Goal: Transaction & Acquisition: Purchase product/service

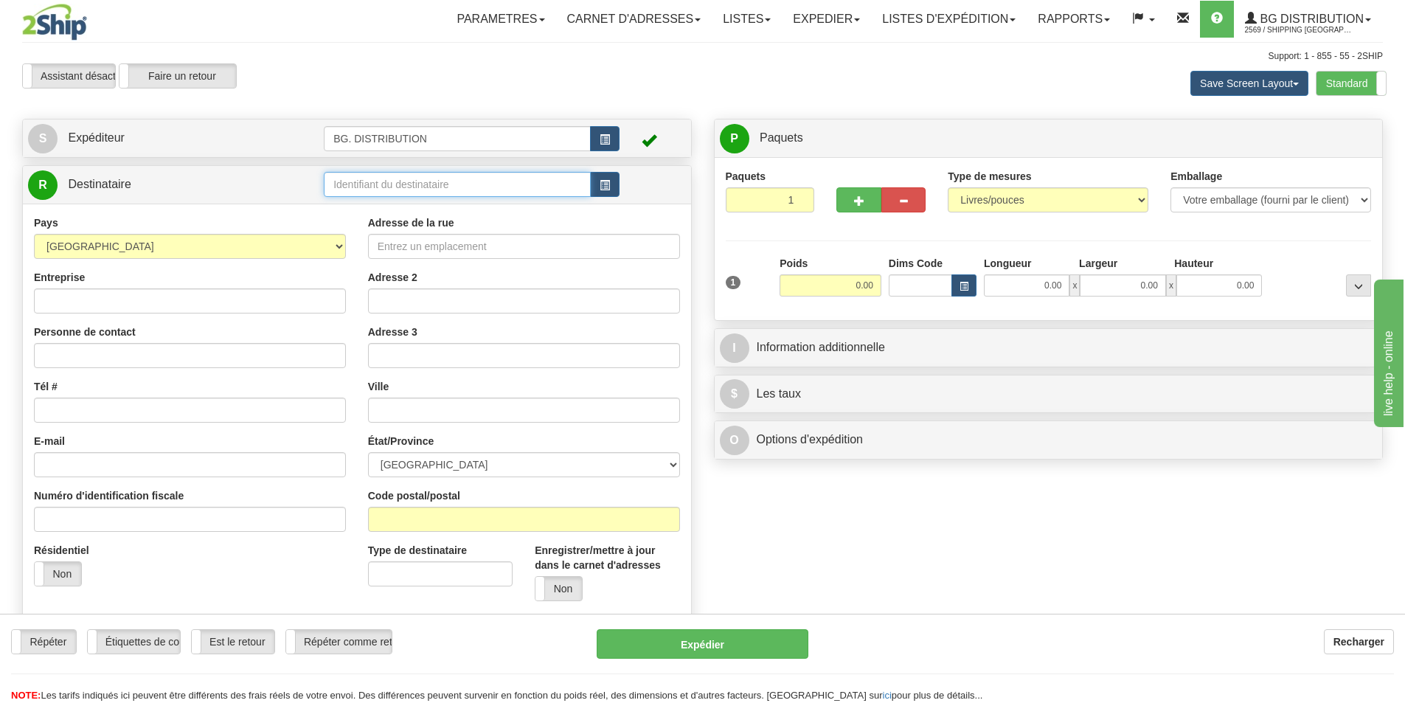
click at [332, 184] on input "text" at bounding box center [457, 184] width 267 height 25
click at [395, 193] on input "43035" at bounding box center [457, 184] width 267 height 25
type input "43035"
click button "Supprimer" at bounding box center [0, 0] width 0 height 0
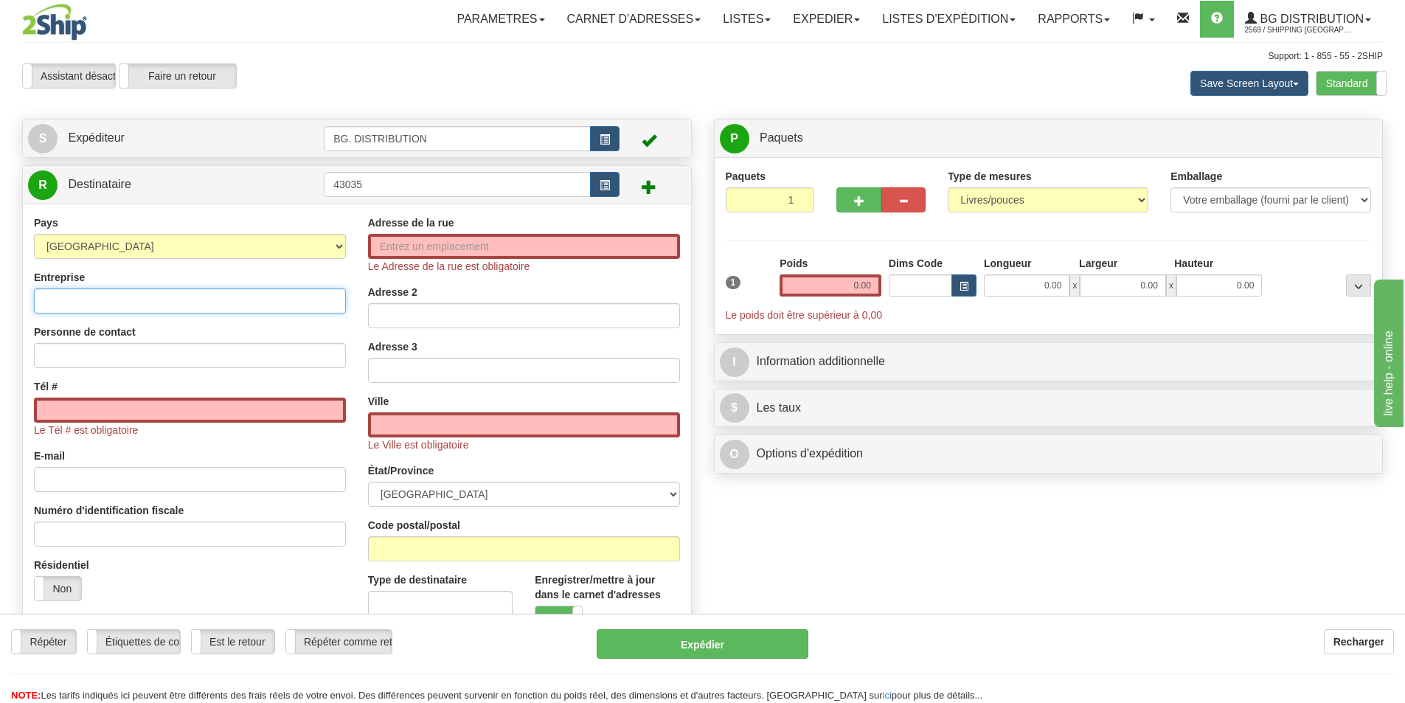
click at [103, 296] on input "Entreprise" at bounding box center [190, 300] width 312 height 25
type input "s"
type input "SUNCO GLASS LTD"
click at [140, 418] on input "Tél #" at bounding box center [190, 410] width 312 height 25
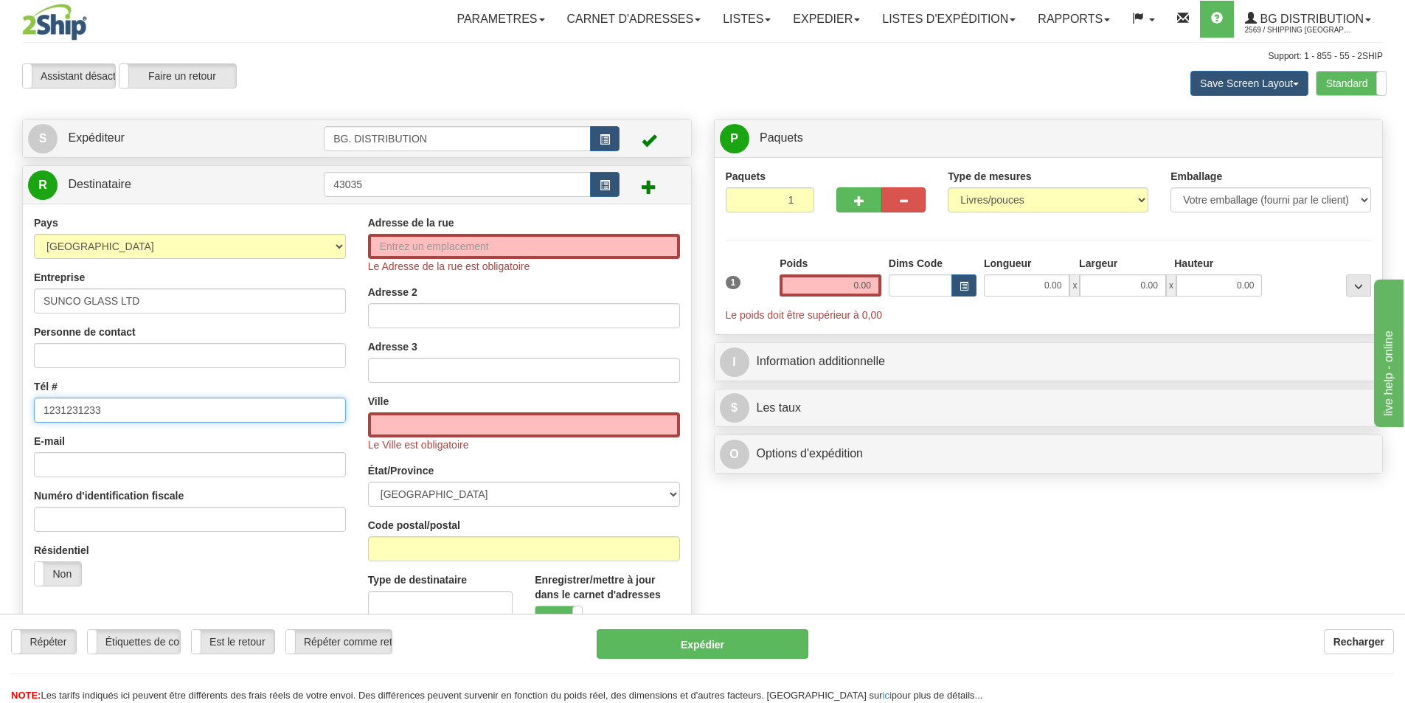
type input "1231231233"
click at [379, 246] on input "Adresse de la rue" at bounding box center [524, 246] width 312 height 25
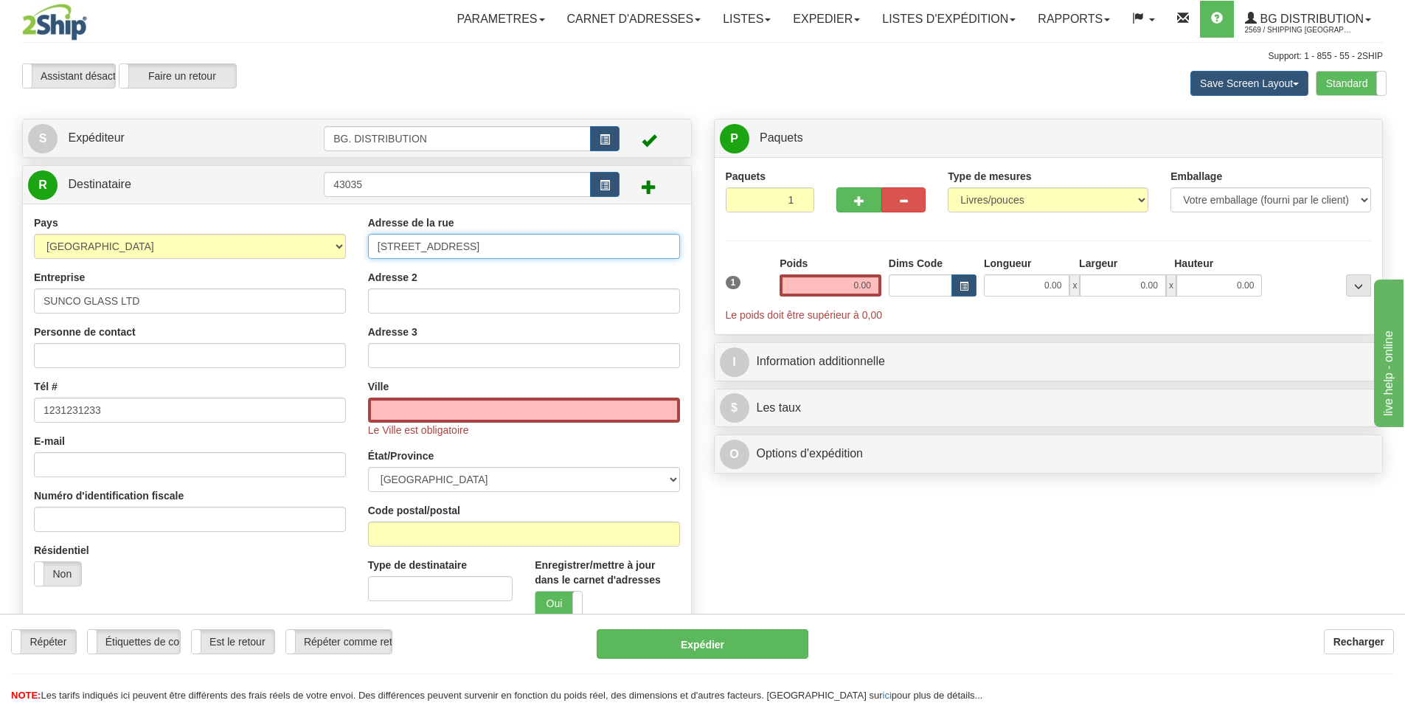
type input "[STREET_ADDRESS]"
click at [409, 410] on input "text" at bounding box center [524, 410] width 312 height 25
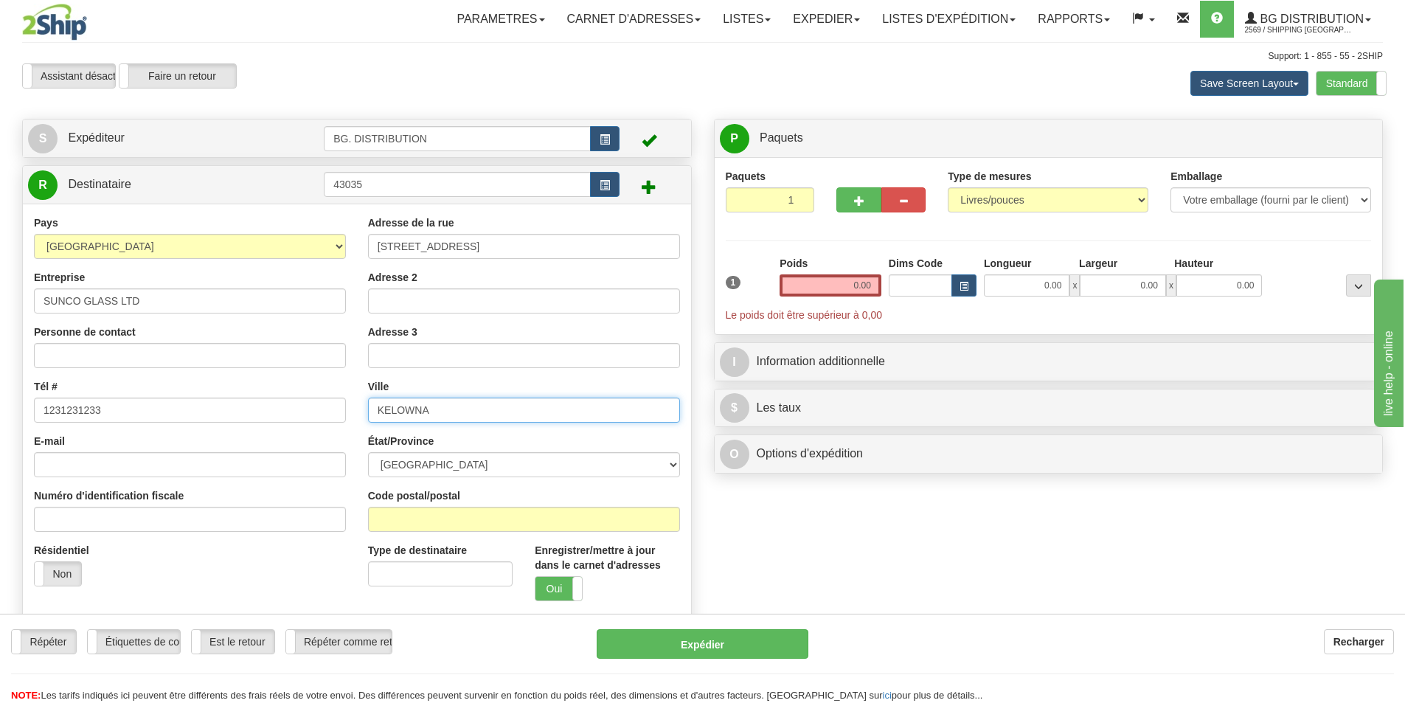
type input "KELOWNA"
click at [448, 463] on select "[GEOGRAPHIC_DATA] [GEOGRAPHIC_DATA] [GEOGRAPHIC_DATA] [GEOGRAPHIC_DATA] [GEOGRA…" at bounding box center [524, 464] width 312 height 25
select select "NB"
click at [368, 452] on select "[GEOGRAPHIC_DATA] [GEOGRAPHIC_DATA] [GEOGRAPHIC_DATA] [GEOGRAPHIC_DATA] [GEOGRA…" at bounding box center [524, 464] width 312 height 25
click at [449, 524] on input "Code postal/postal" at bounding box center [524, 519] width 312 height 25
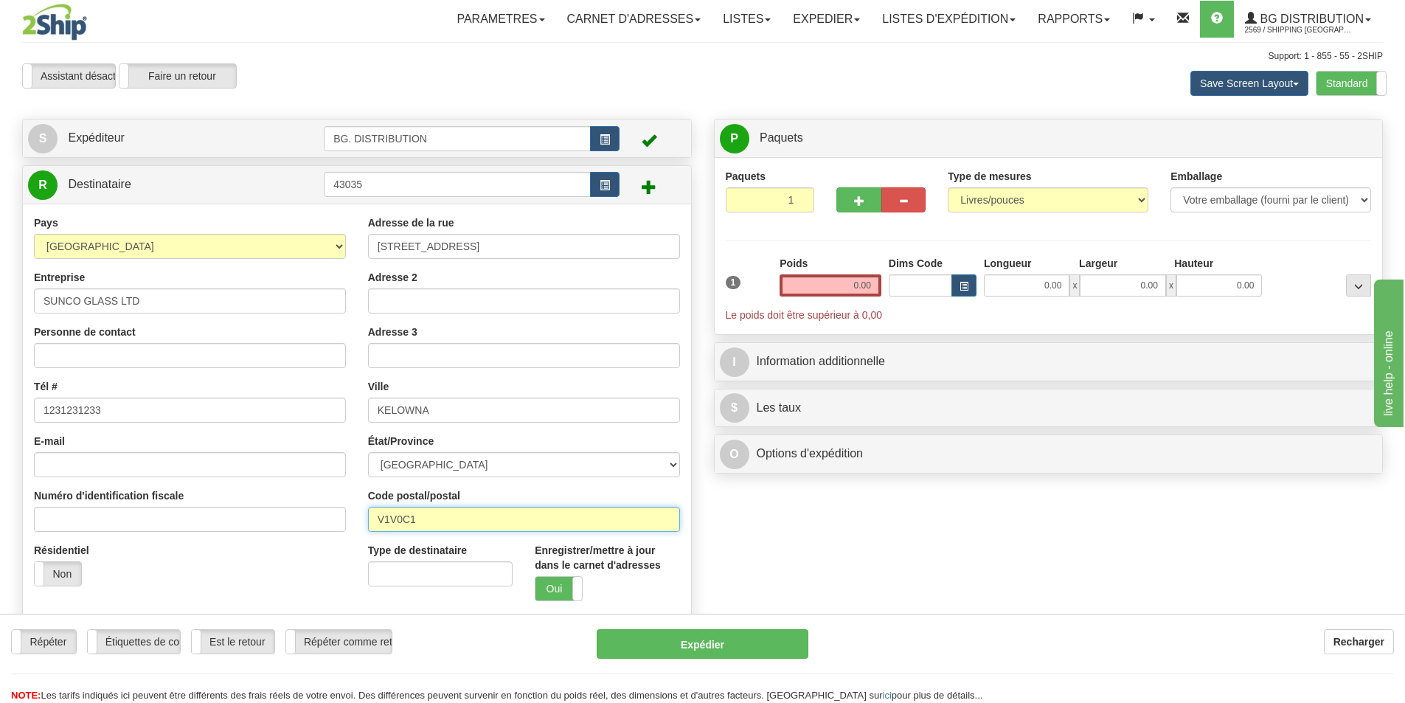
type input "V1V0C1"
click at [849, 285] on input "0.00" at bounding box center [831, 285] width 102 height 22
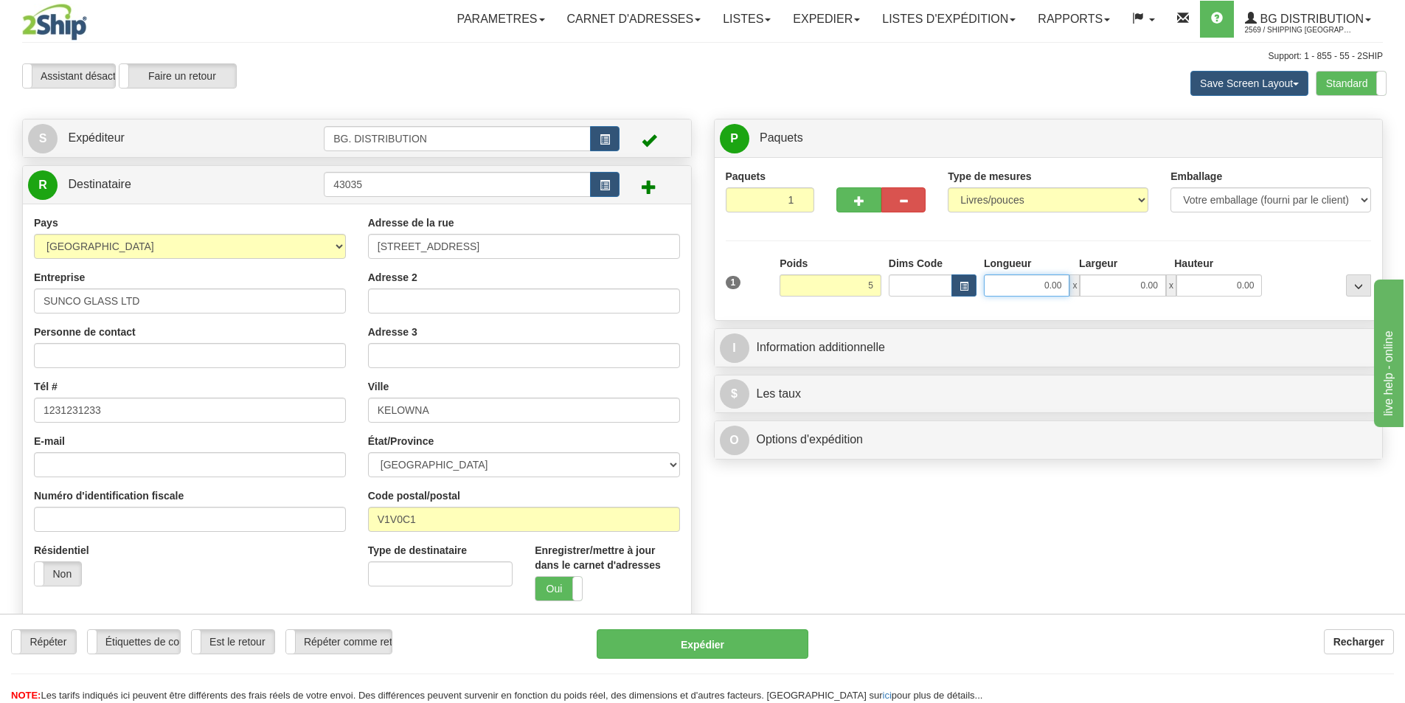
type input "5.00"
click at [1031, 283] on input "0.00" at bounding box center [1027, 285] width 86 height 22
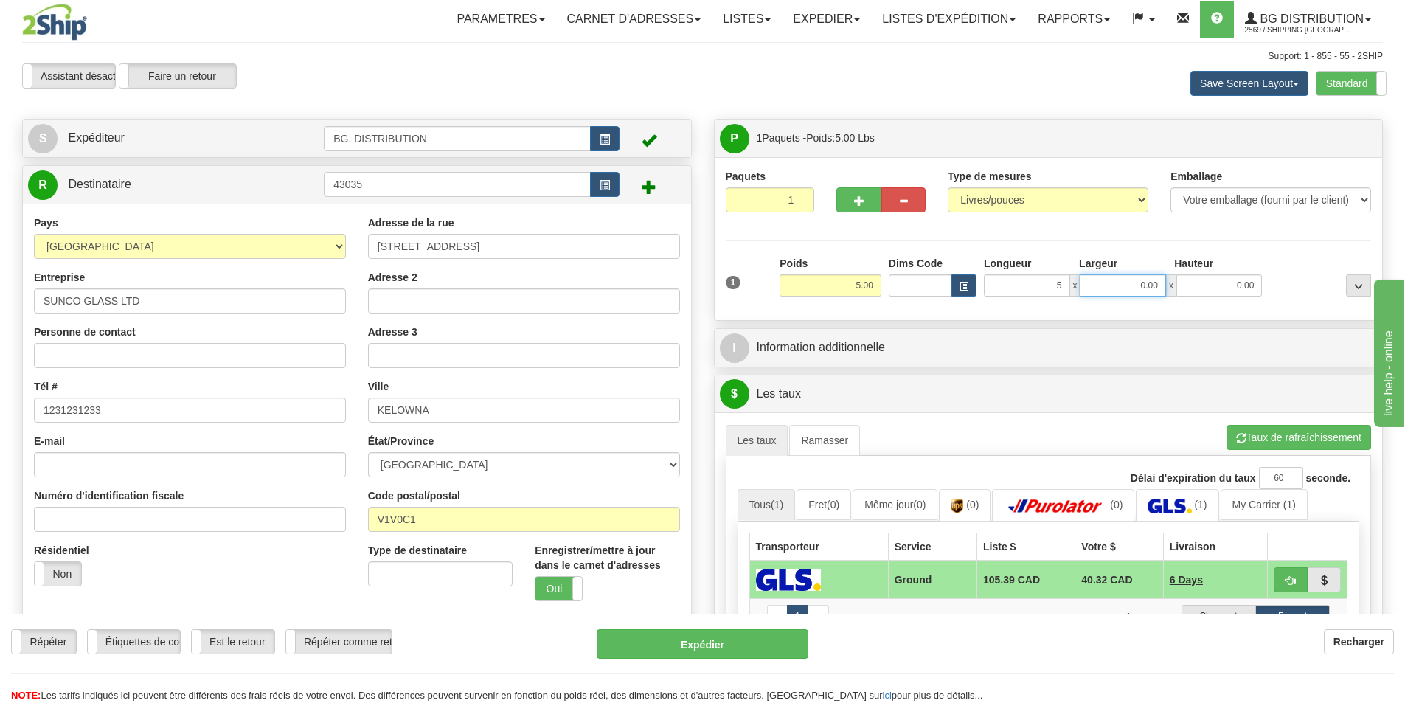
type input "5.00"
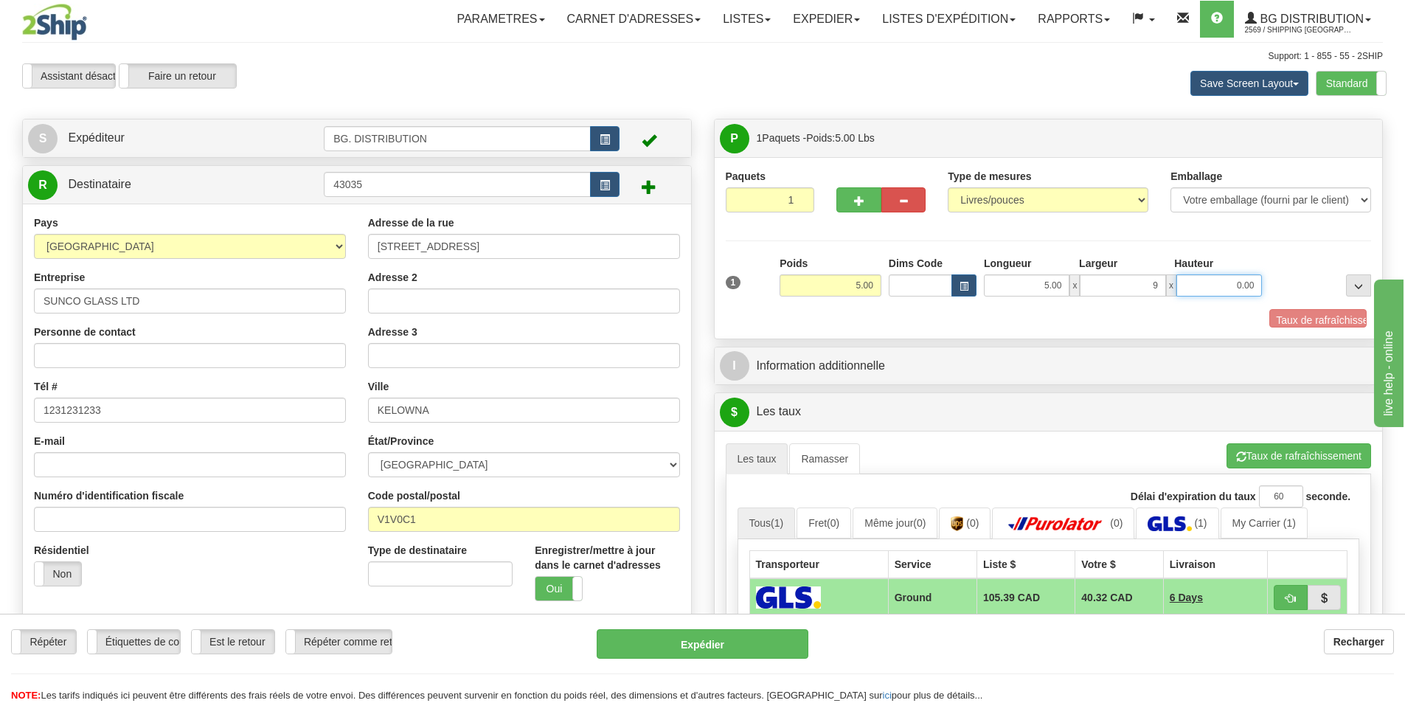
type input "9.00"
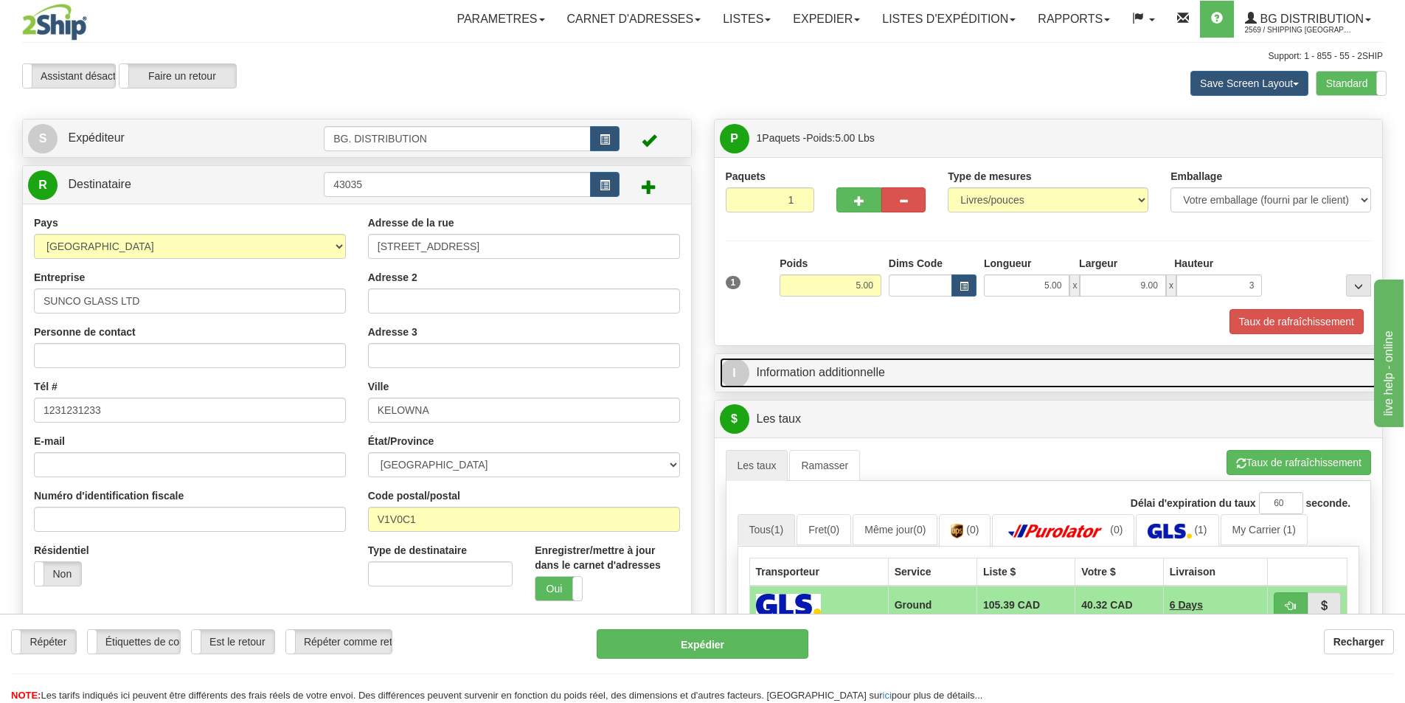
type input "3.00"
click at [905, 366] on link "I Information additionnelle" at bounding box center [1049, 373] width 658 height 30
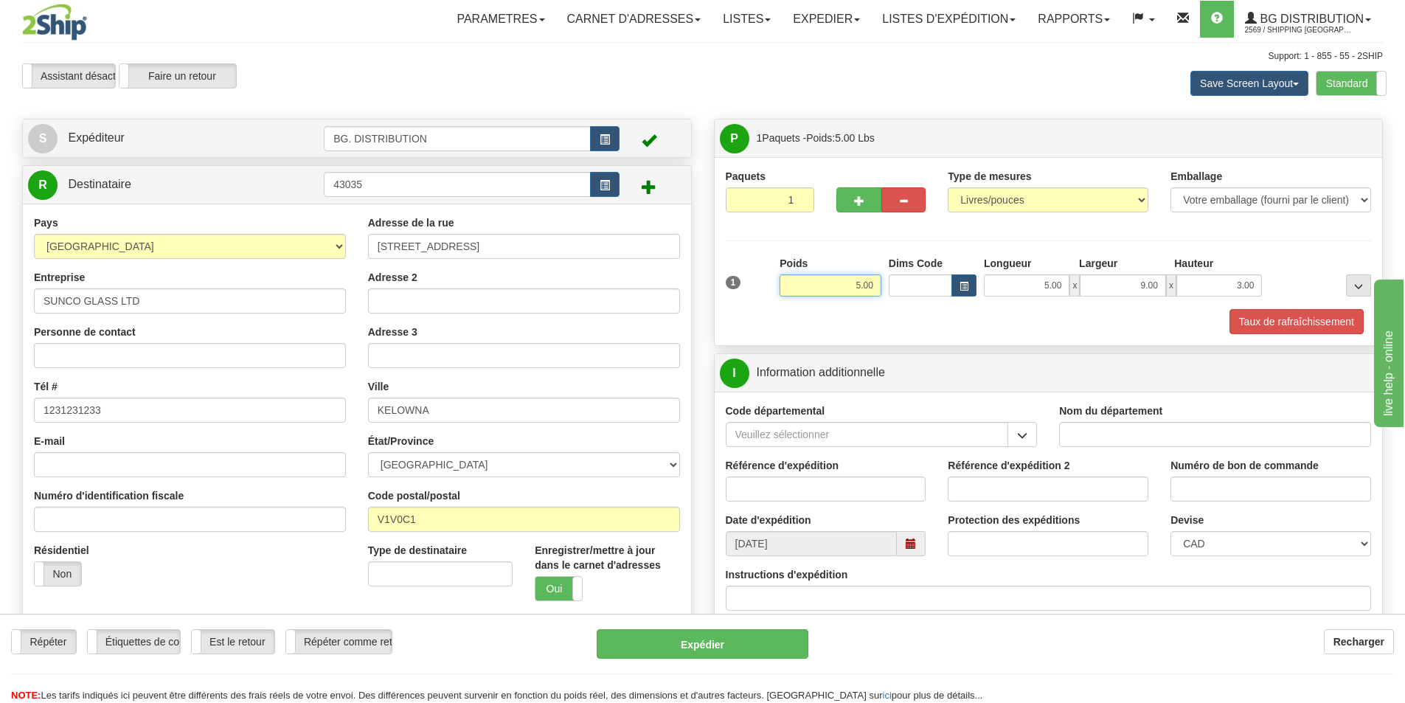
drag, startPoint x: 849, startPoint y: 285, endPoint x: 882, endPoint y: 282, distance: 33.4
click at [882, 282] on div "Poids 5.00" at bounding box center [830, 282] width 109 height 52
type input "8.00"
click at [1135, 444] on input "Nom du département" at bounding box center [1215, 434] width 312 height 25
type input "."
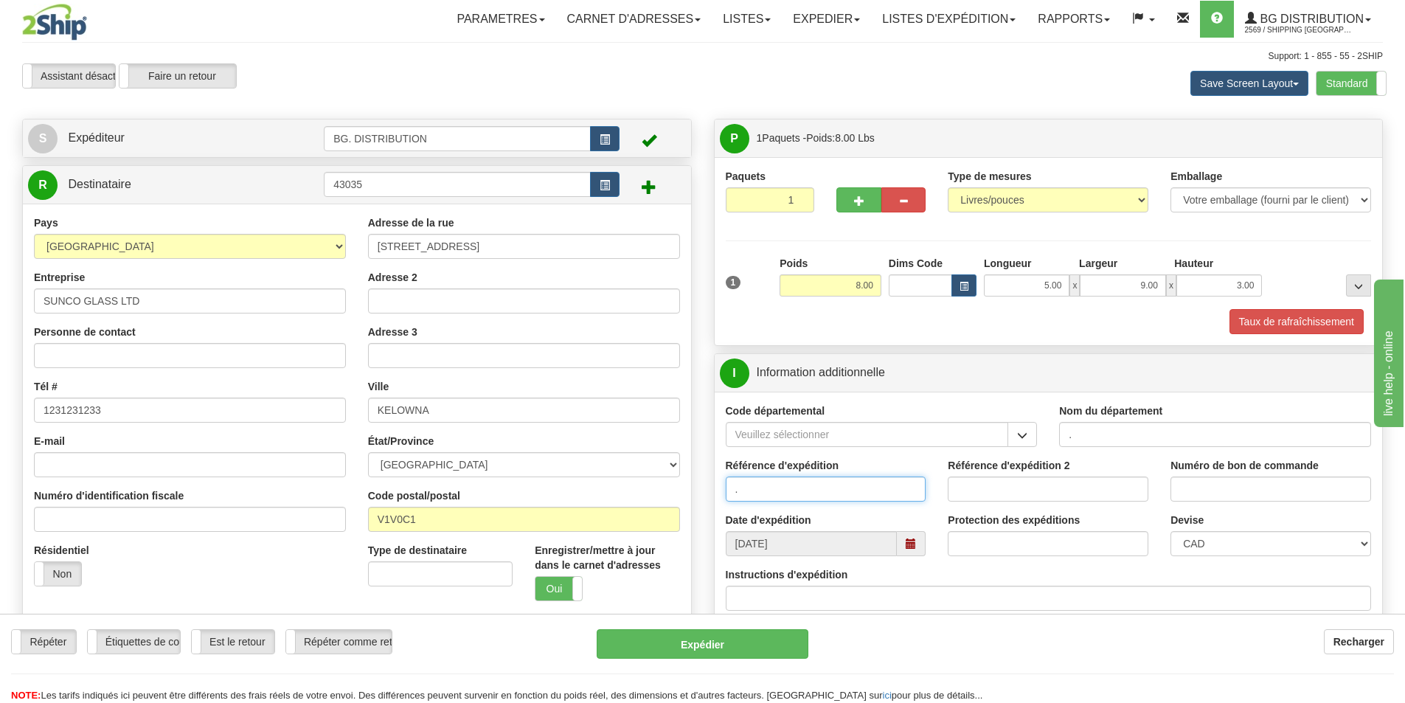
type input "."
click at [776, 598] on input "Instructions d'expédition" at bounding box center [1049, 598] width 646 height 25
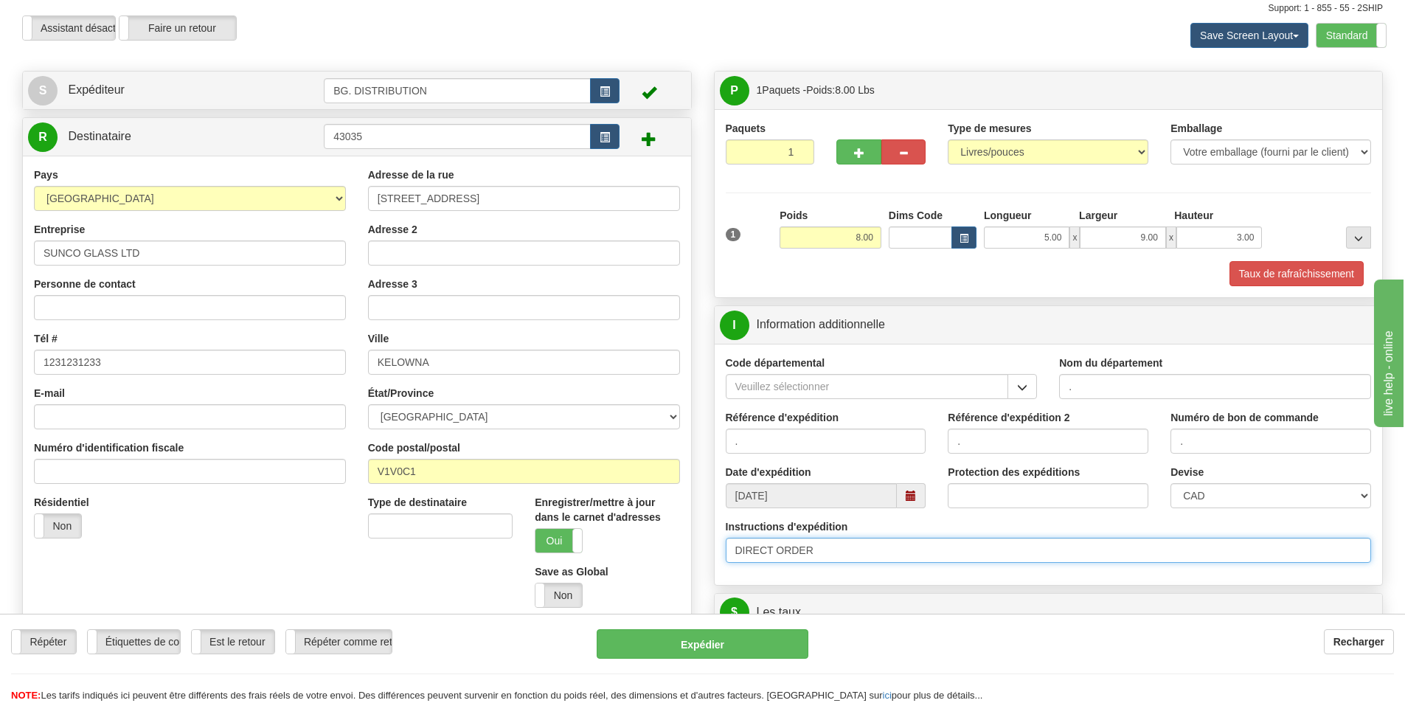
scroll to position [74, 0]
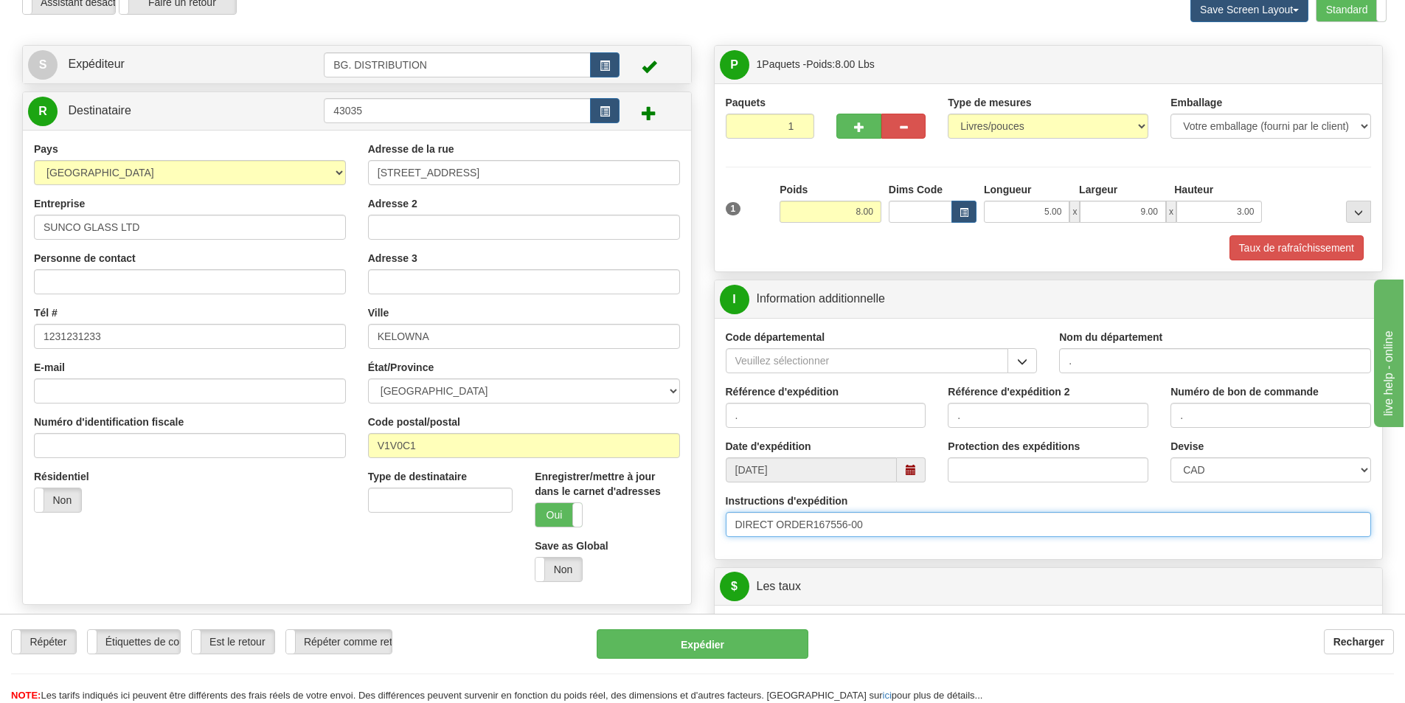
click at [813, 524] on input "DIRECT ORDER167556-00" at bounding box center [1049, 524] width 646 height 25
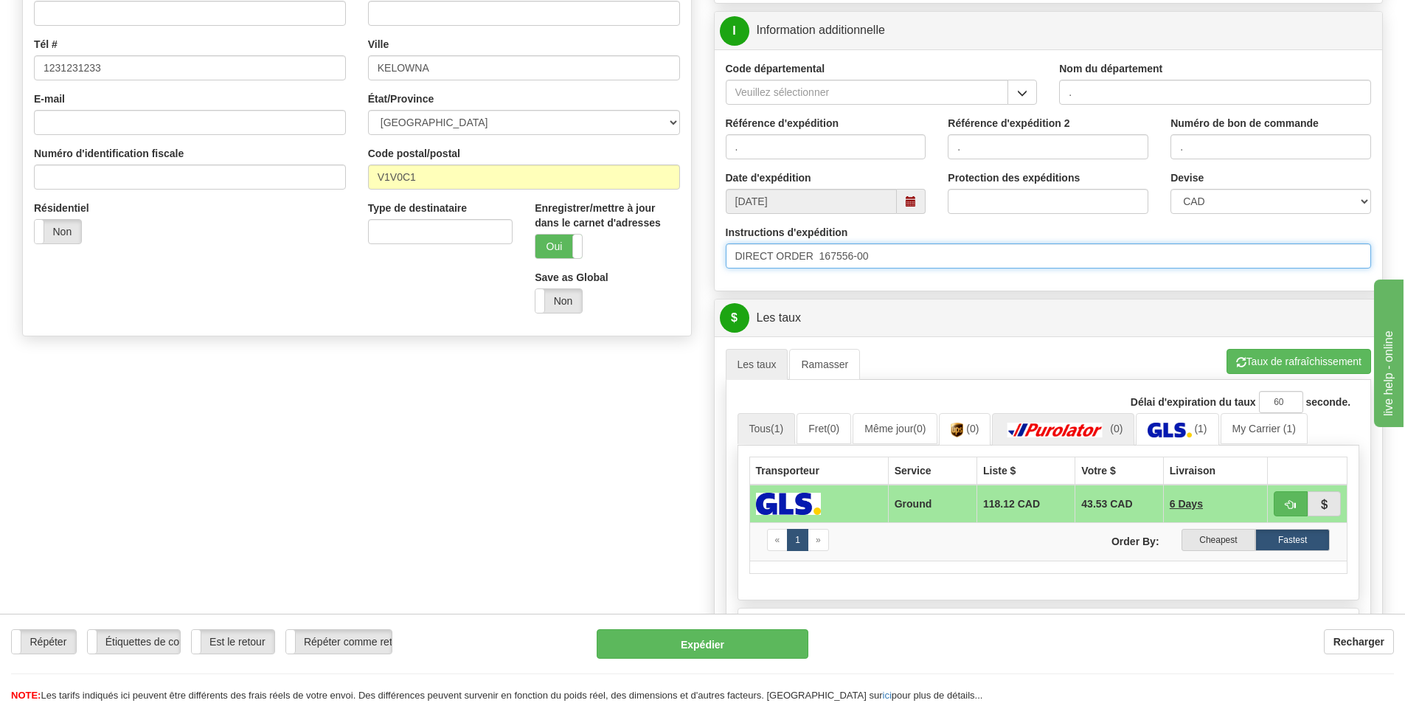
scroll to position [443, 0]
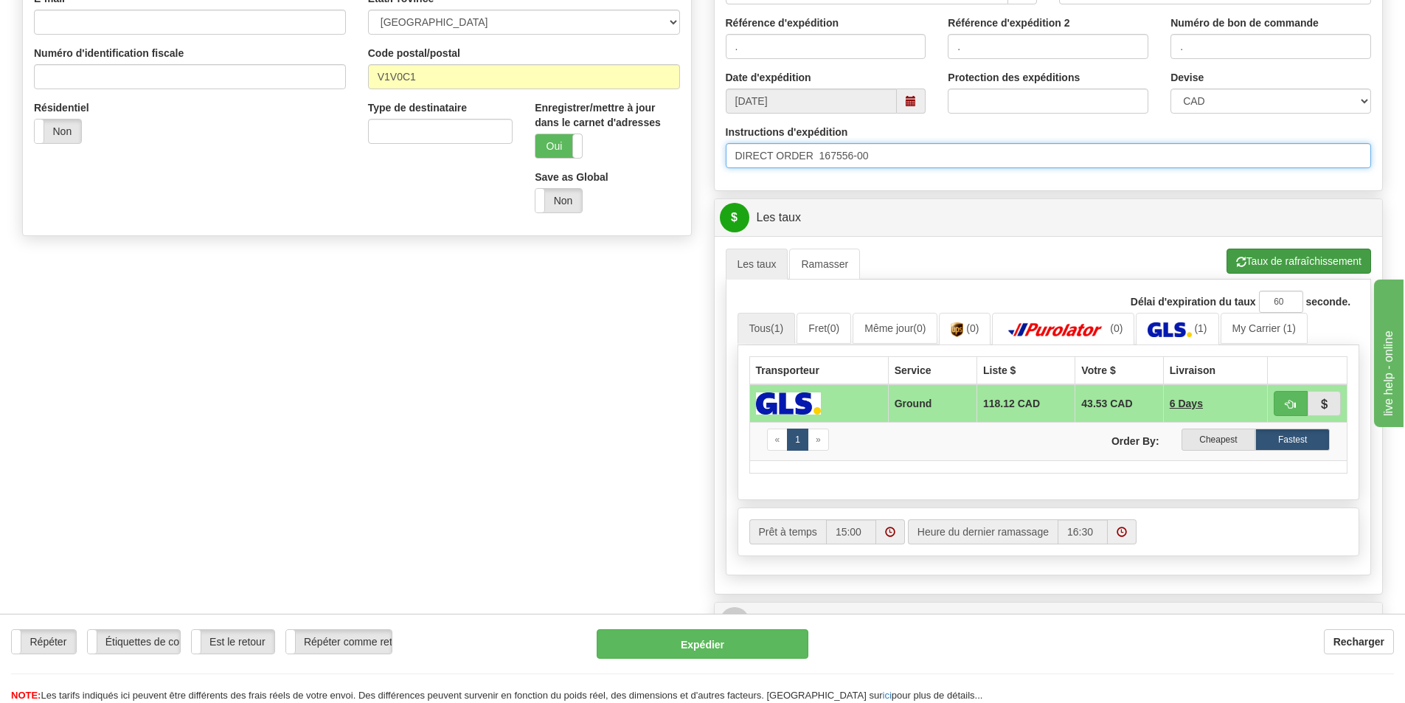
type input "DIRECT ORDER 167556-00"
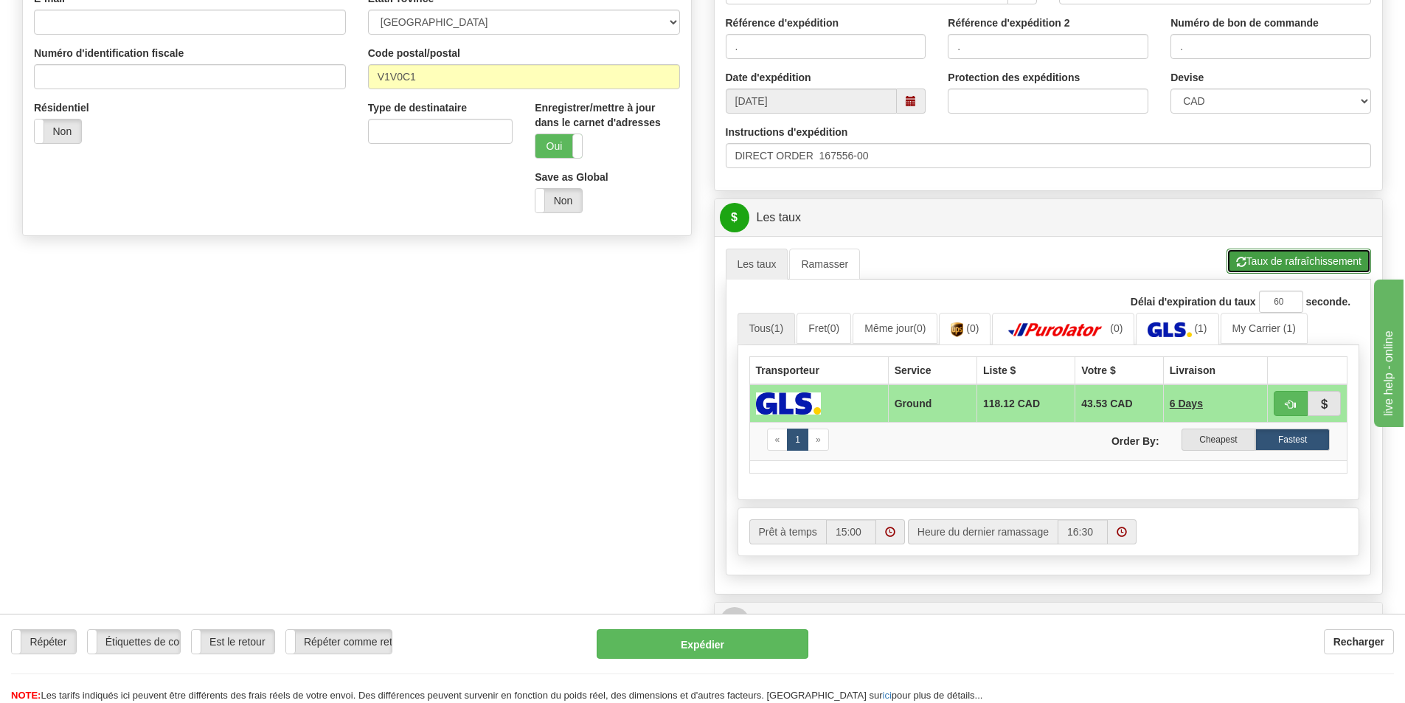
click at [1262, 251] on button "Taux de rafraîchissement" at bounding box center [1299, 261] width 145 height 25
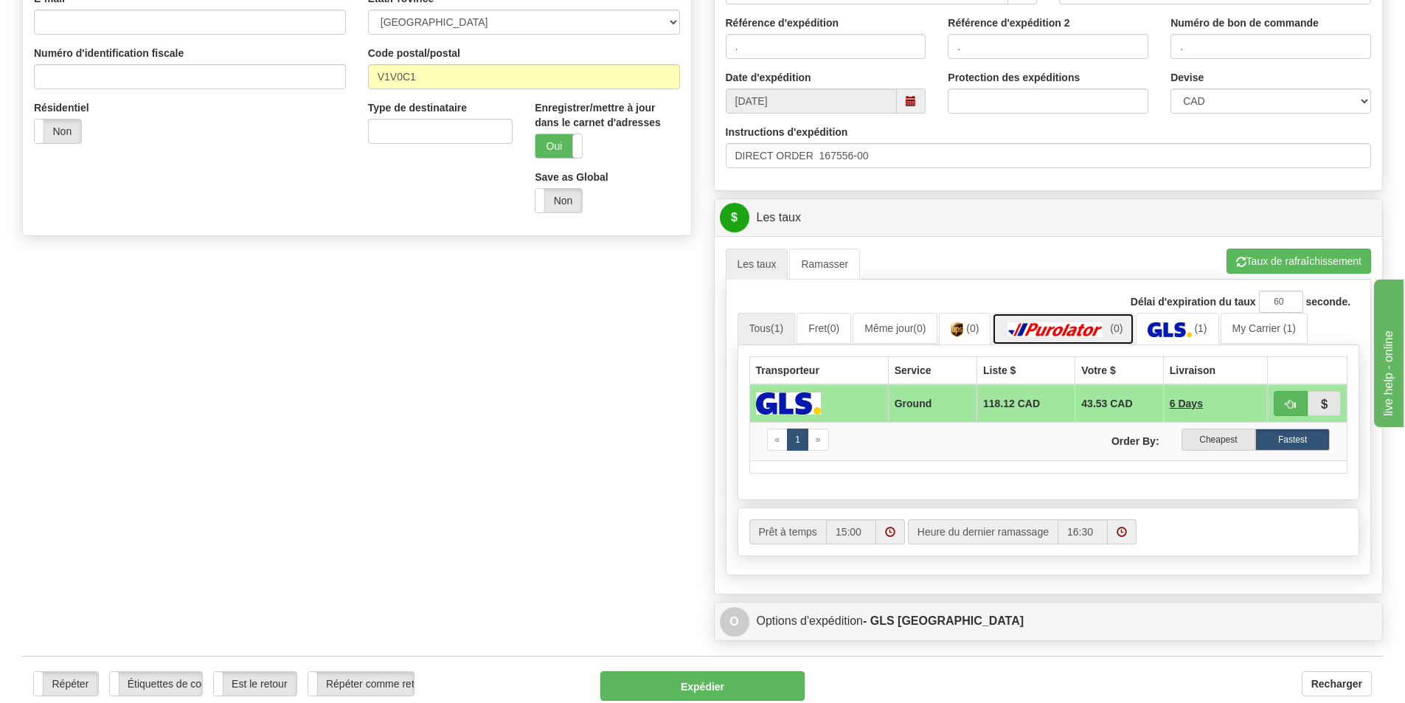
click at [1090, 329] on img at bounding box center [1055, 329] width 103 height 15
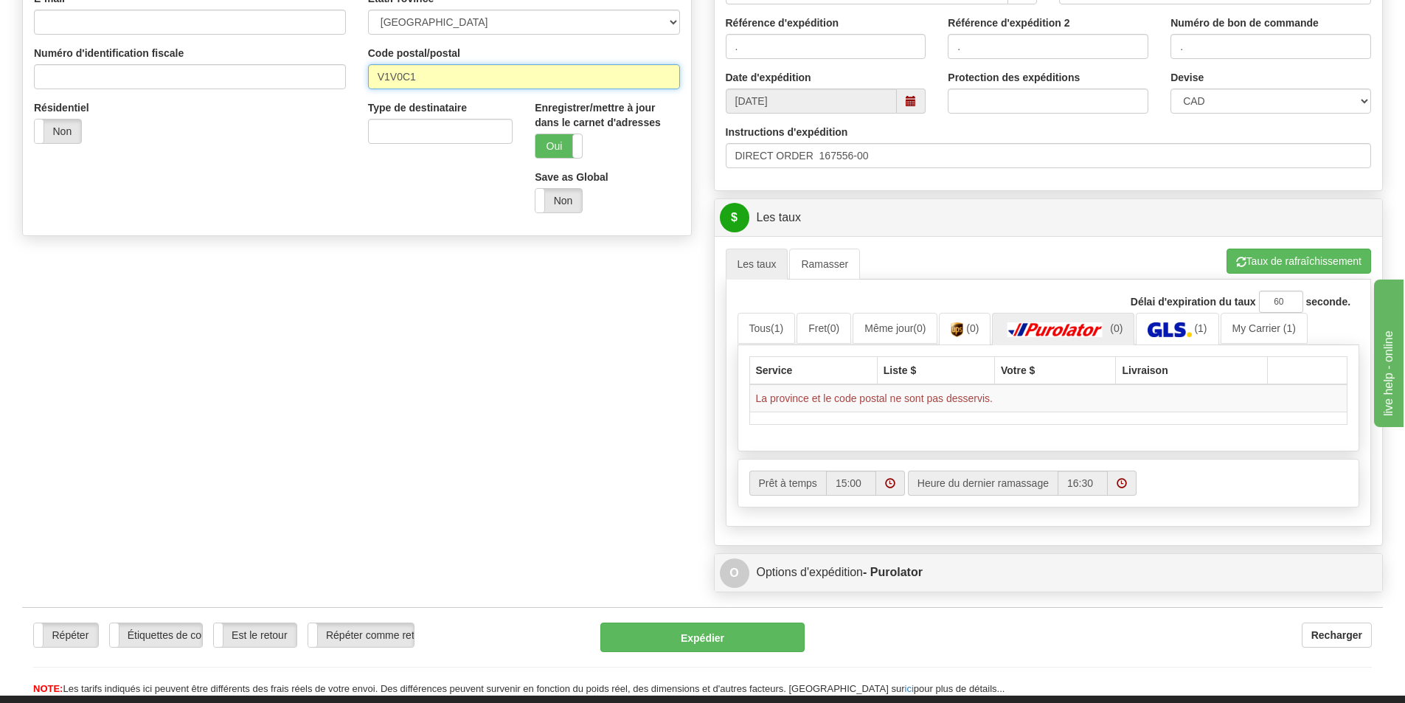
click at [398, 77] on input "V1V0C1" at bounding box center [524, 76] width 312 height 25
type input "V1V 0C1"
click at [1272, 269] on button "Taux de rafraîchissement" at bounding box center [1299, 261] width 145 height 25
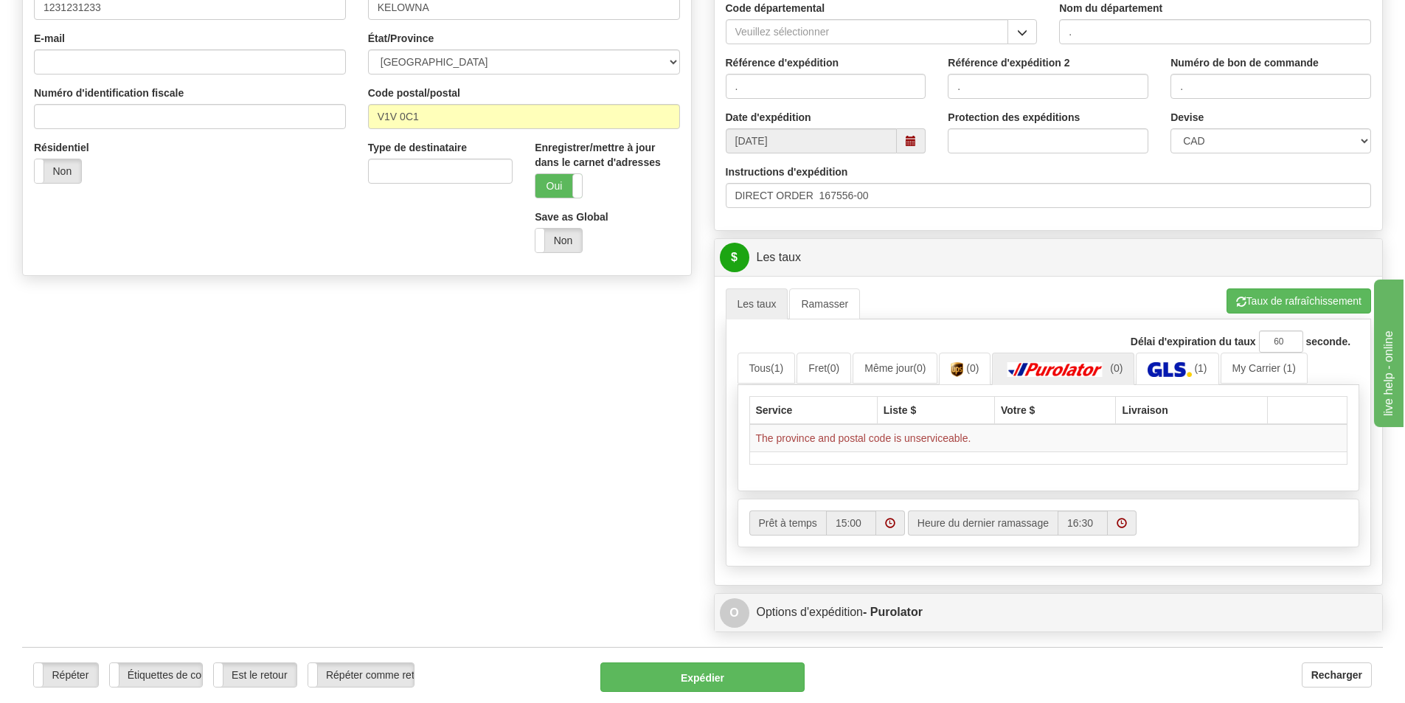
scroll to position [369, 0]
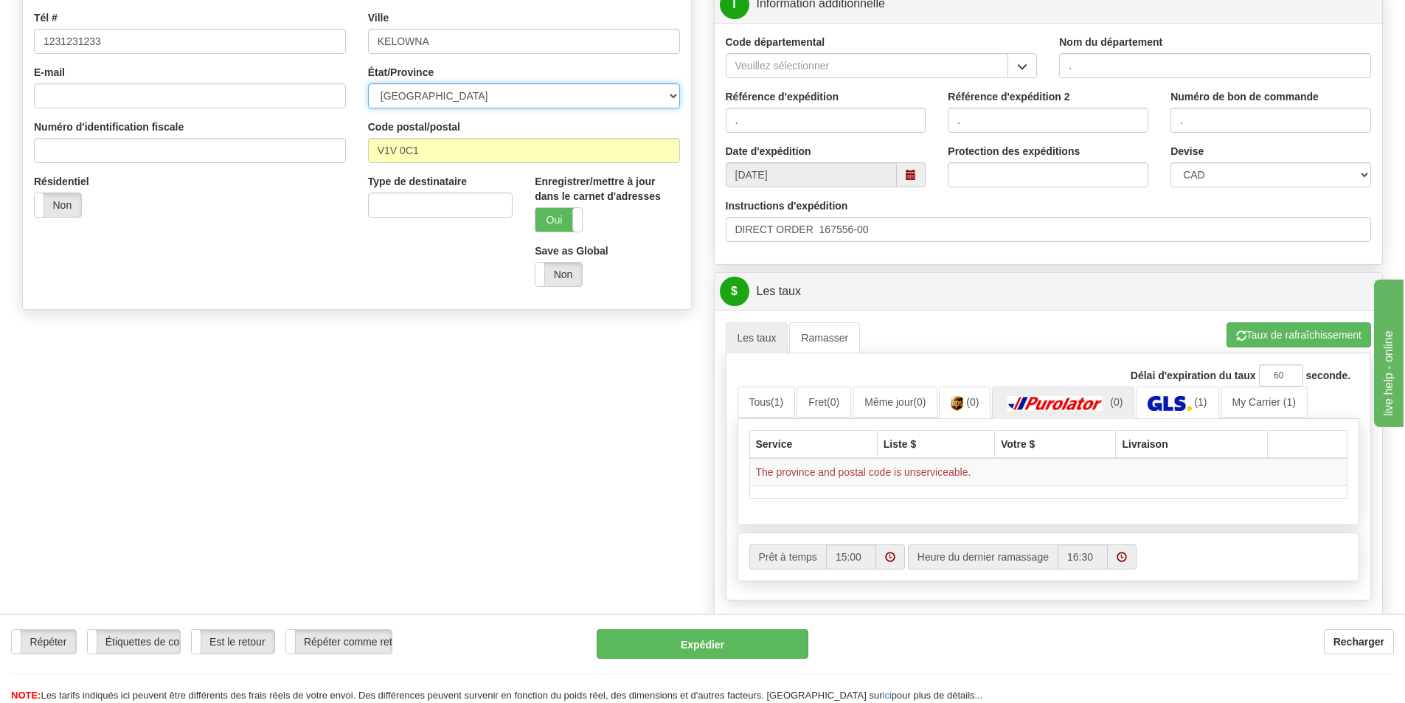
click at [420, 102] on select "[GEOGRAPHIC_DATA] [GEOGRAPHIC_DATA] [GEOGRAPHIC_DATA] [GEOGRAPHIC_DATA] [GEOGRA…" at bounding box center [524, 95] width 312 height 25
select select "BC"
click at [368, 83] on select "[GEOGRAPHIC_DATA] [GEOGRAPHIC_DATA] [GEOGRAPHIC_DATA] [GEOGRAPHIC_DATA] [GEOGRA…" at bounding box center [524, 95] width 312 height 25
click at [1250, 340] on button "Taux de rafraîchissement" at bounding box center [1299, 334] width 145 height 25
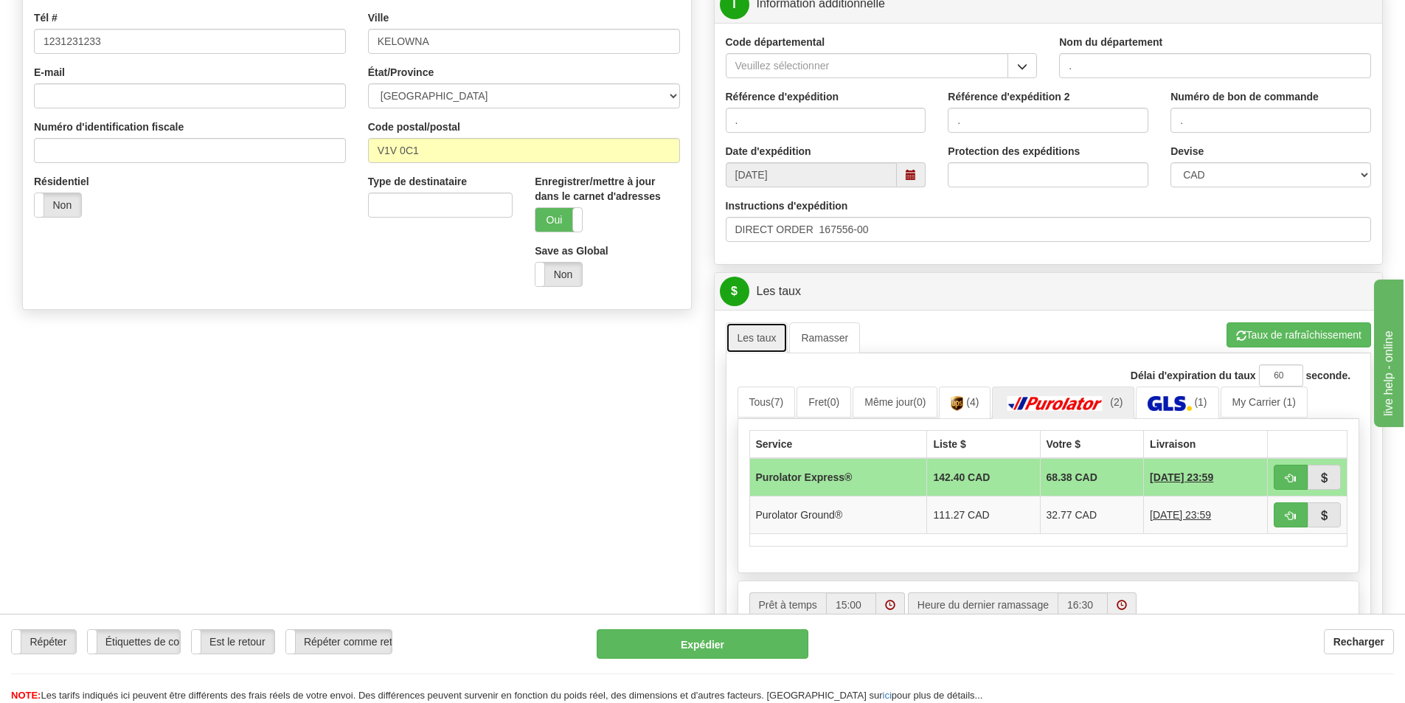
click at [753, 339] on link "Les taux" at bounding box center [757, 337] width 63 height 31
click at [770, 404] on link "Tous (7)" at bounding box center [767, 402] width 58 height 31
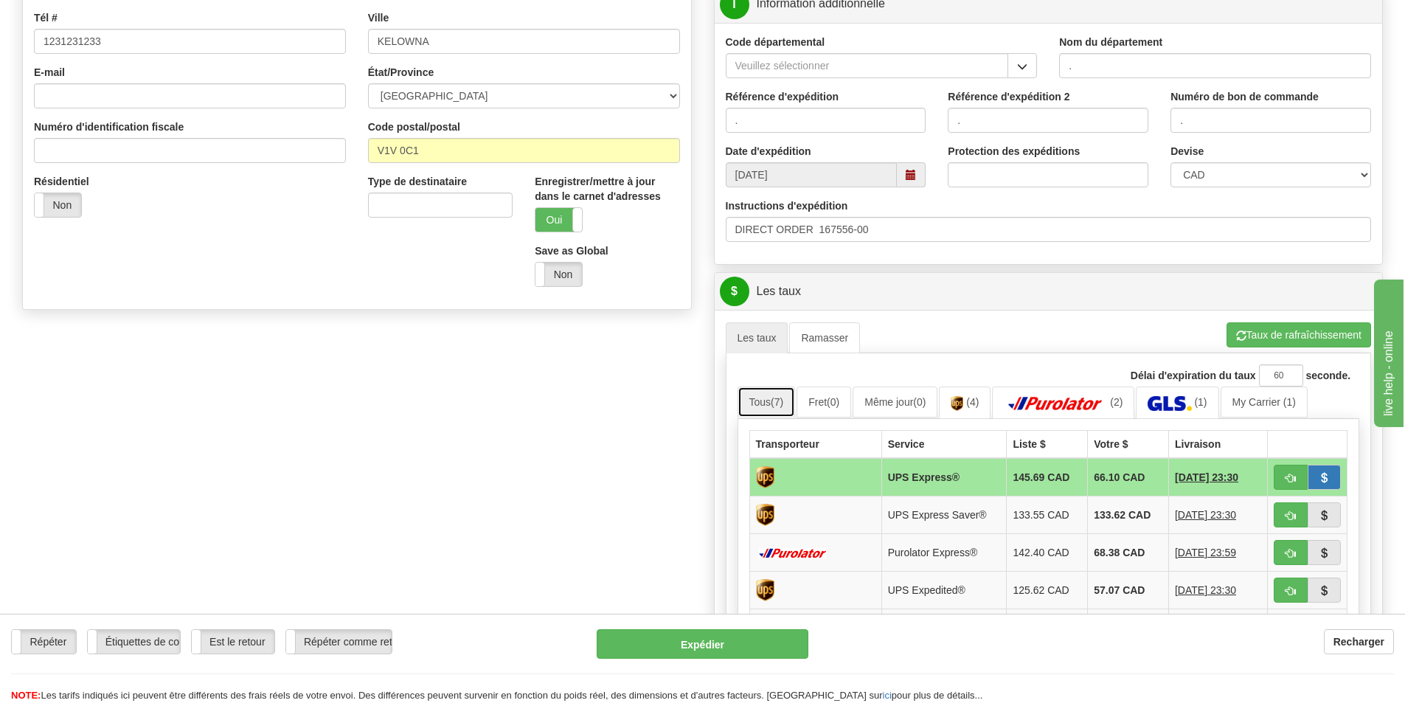
scroll to position [443, 0]
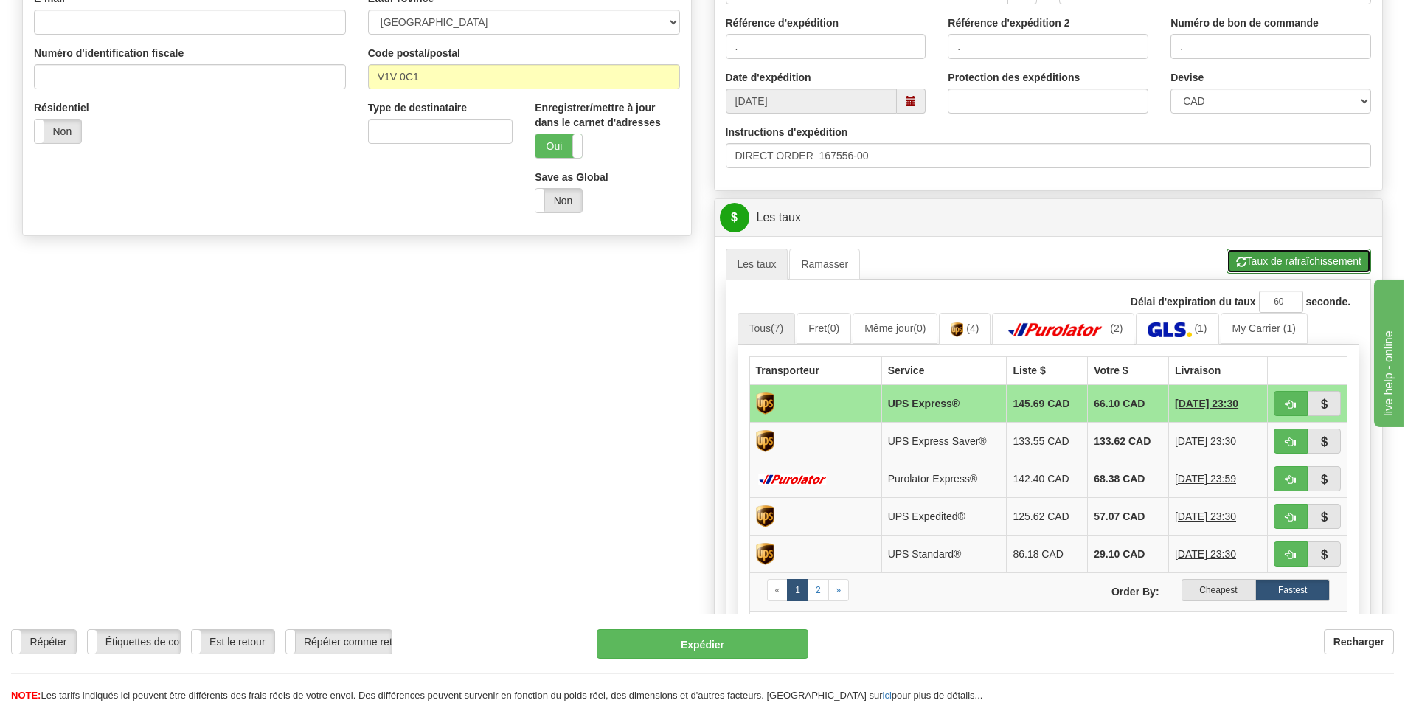
click at [1280, 261] on button "Taux de rafraîchissement" at bounding box center [1299, 261] width 145 height 25
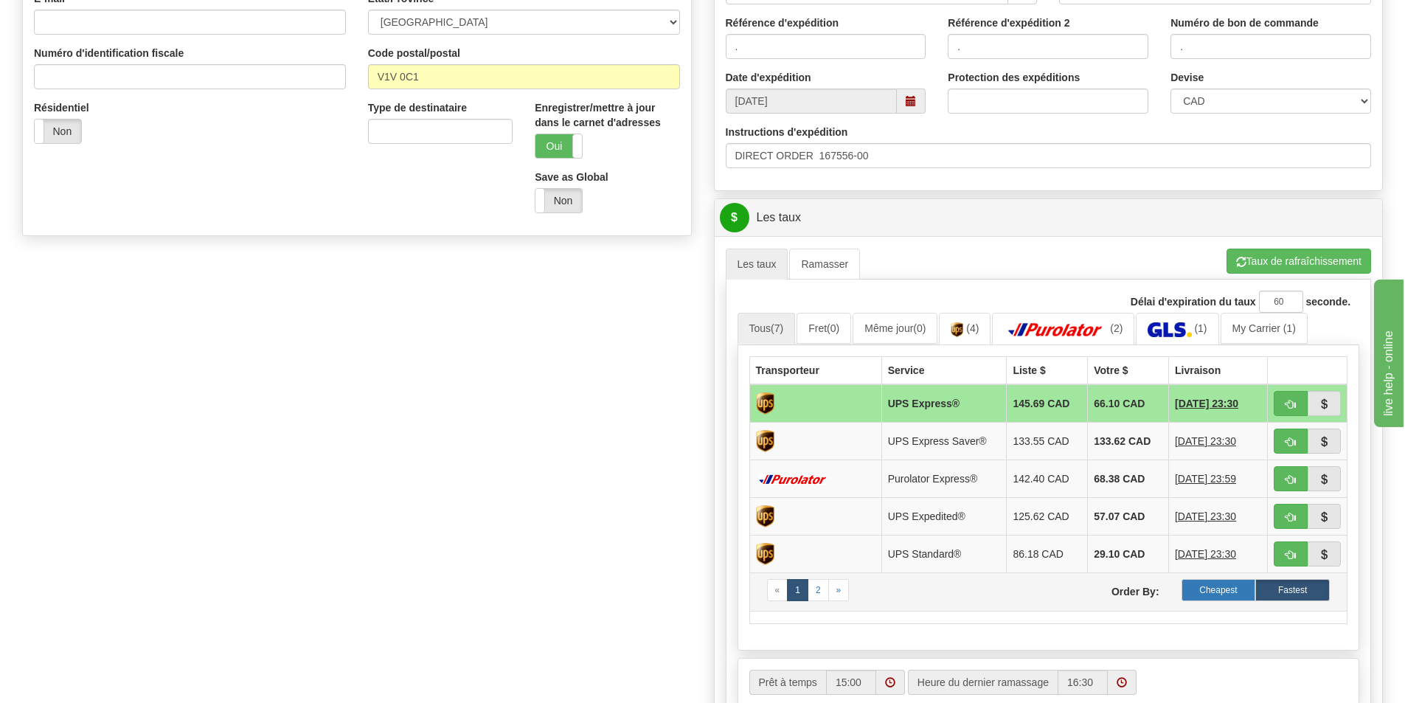
click at [1214, 583] on label "Cheapest" at bounding box center [1219, 590] width 75 height 22
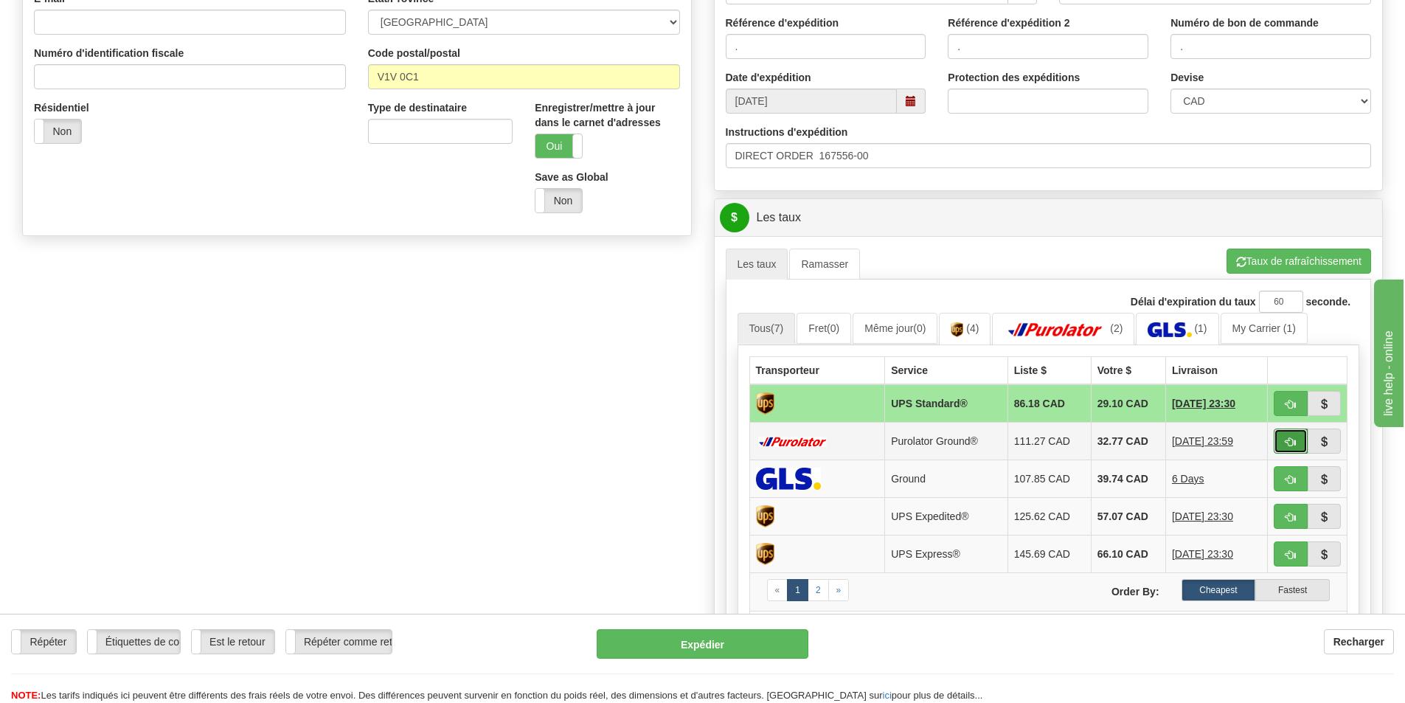
click at [1289, 441] on span "button" at bounding box center [1291, 442] width 10 height 10
type input "260"
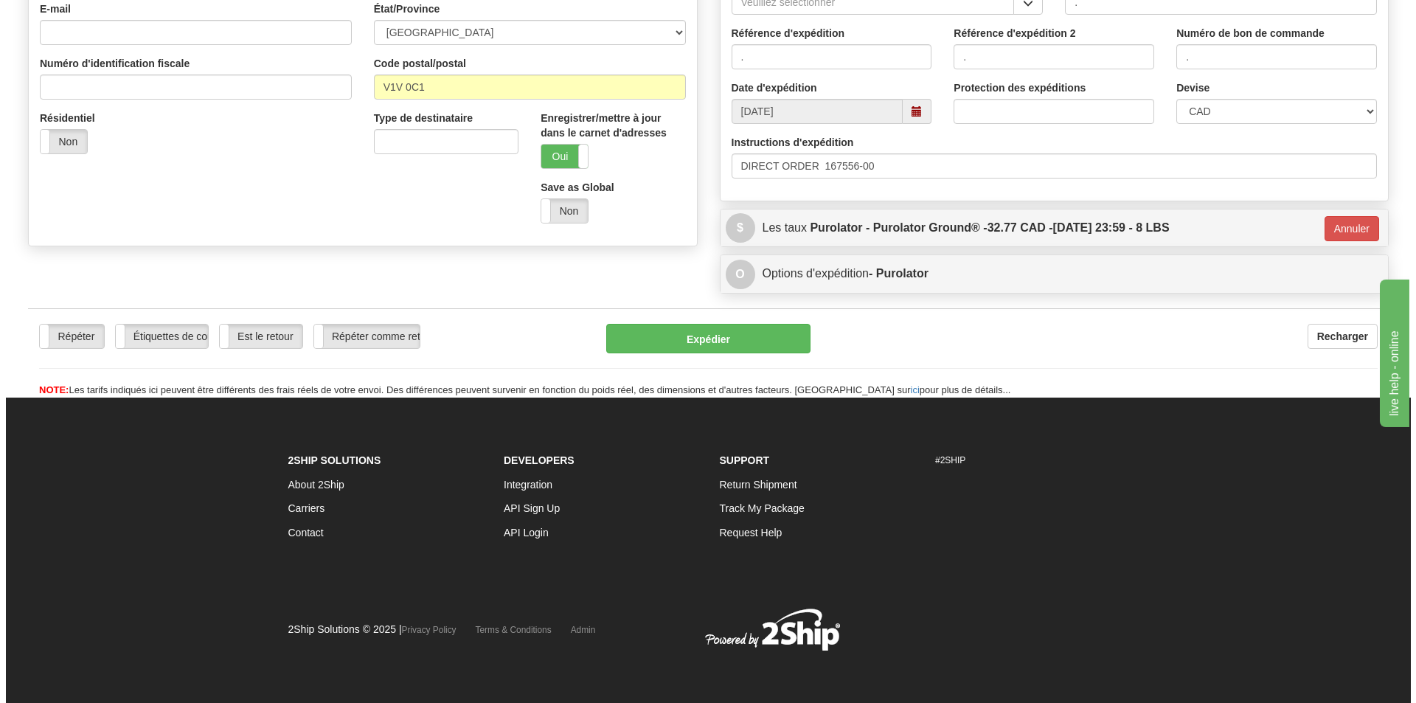
scroll to position [433, 0]
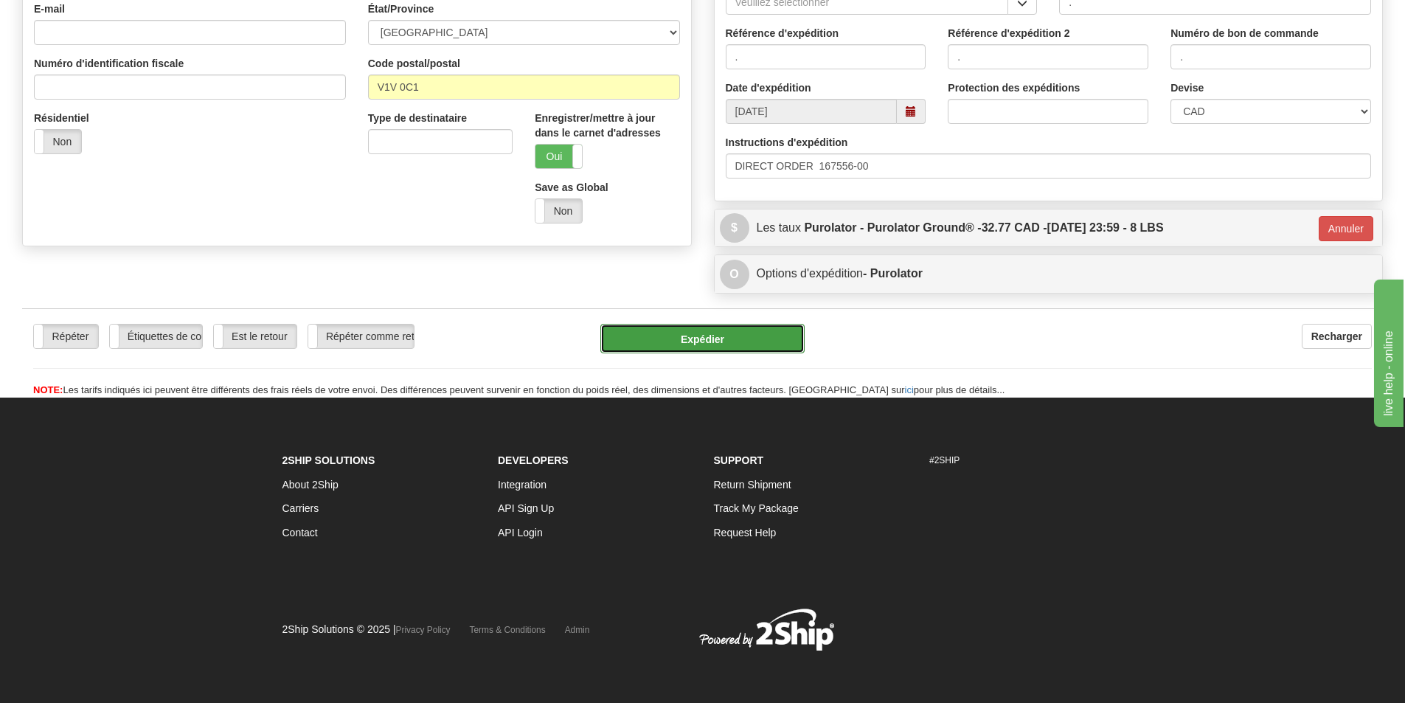
click at [673, 336] on button "Expédier" at bounding box center [702, 339] width 204 height 30
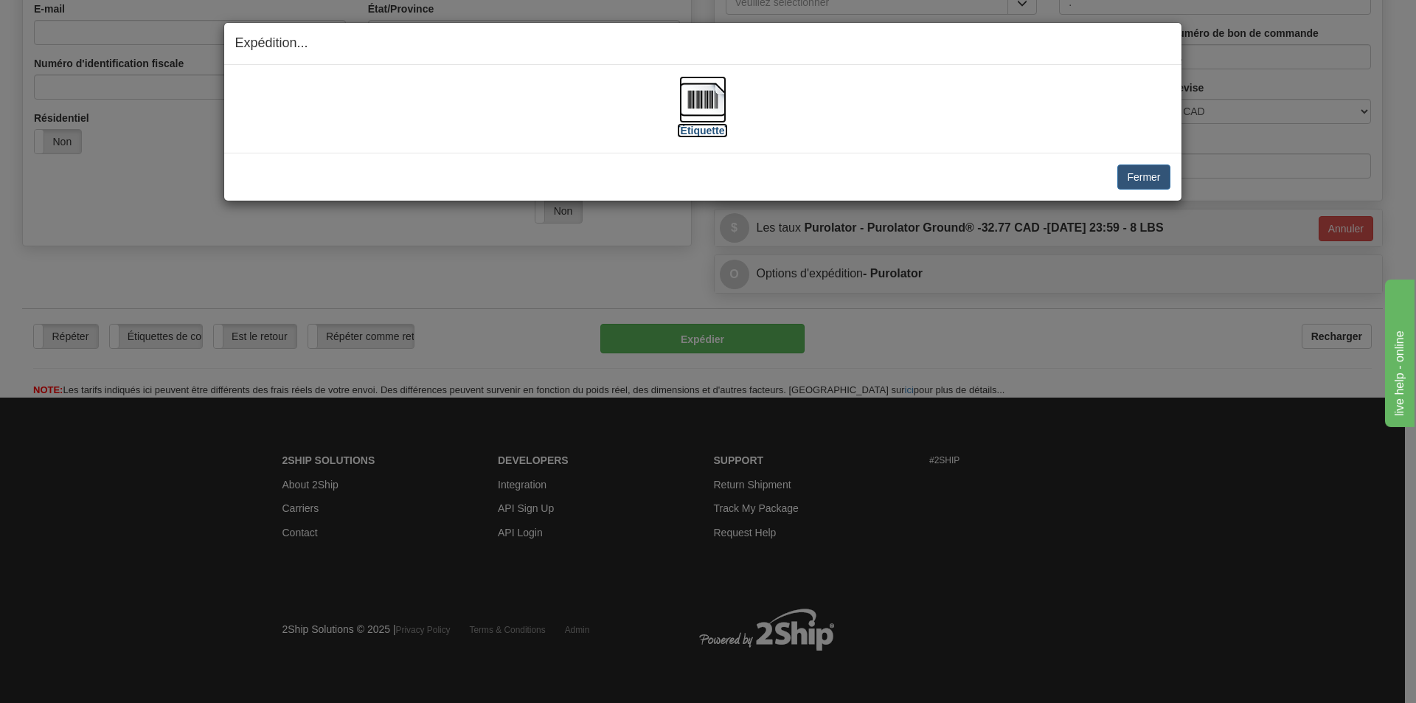
click at [704, 104] on img at bounding box center [702, 99] width 47 height 47
click at [708, 105] on img at bounding box center [702, 99] width 47 height 47
click at [1166, 181] on button "Fermer" at bounding box center [1144, 177] width 52 height 25
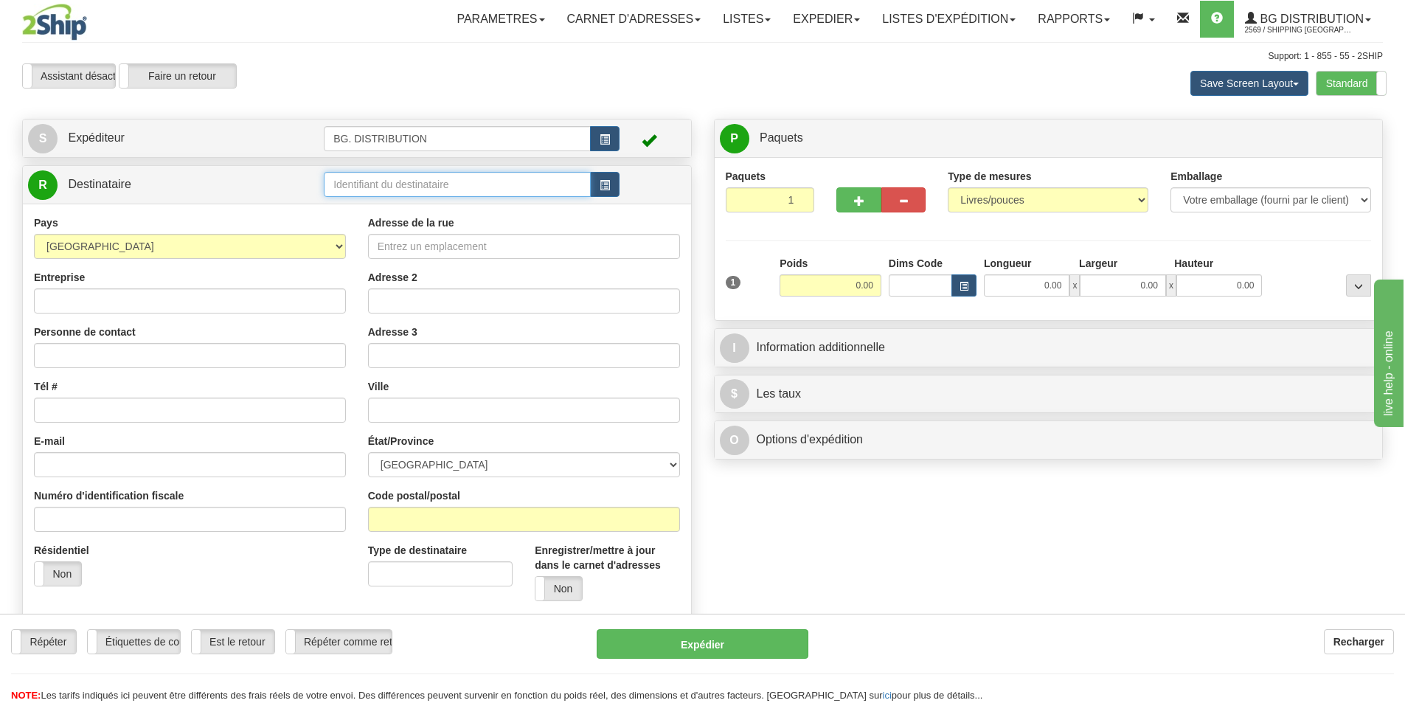
click at [390, 180] on input "text" at bounding box center [457, 184] width 267 height 25
click at [334, 198] on li "20073" at bounding box center [458, 207] width 266 height 19
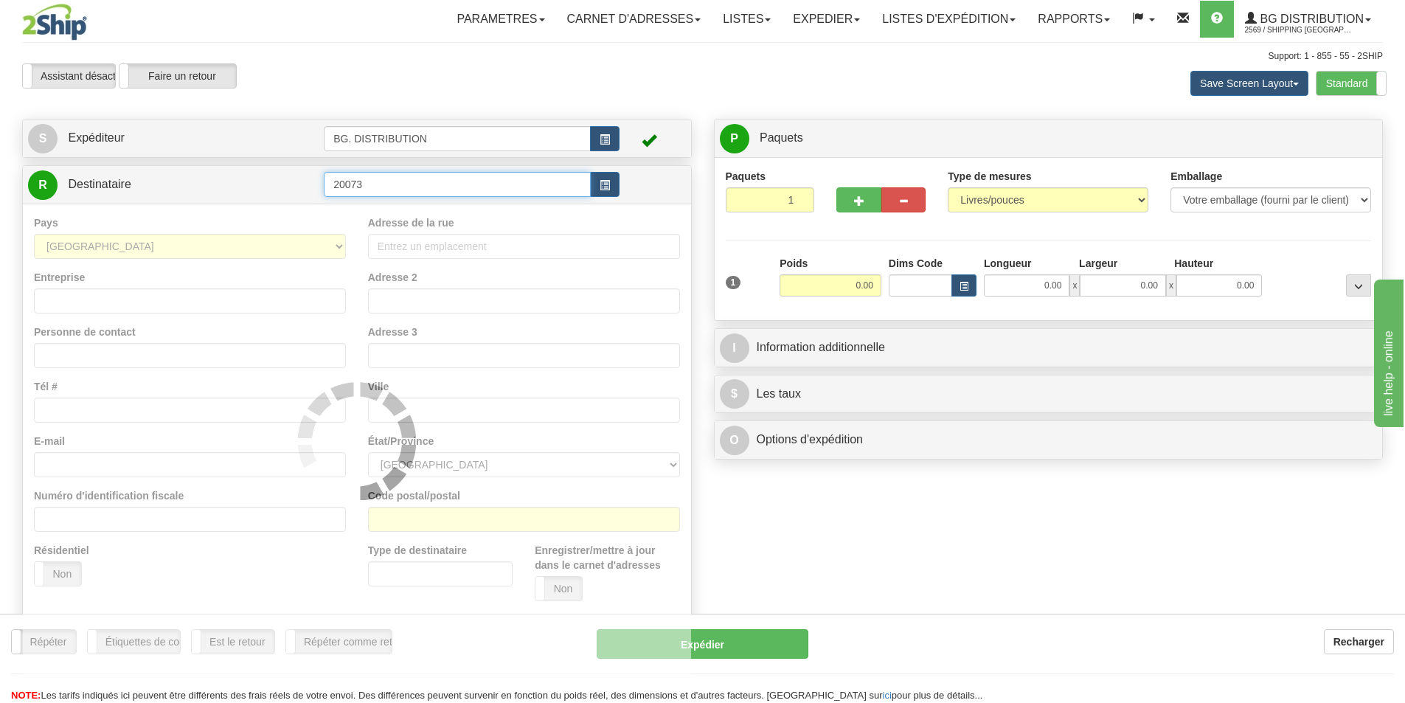
type input "20073"
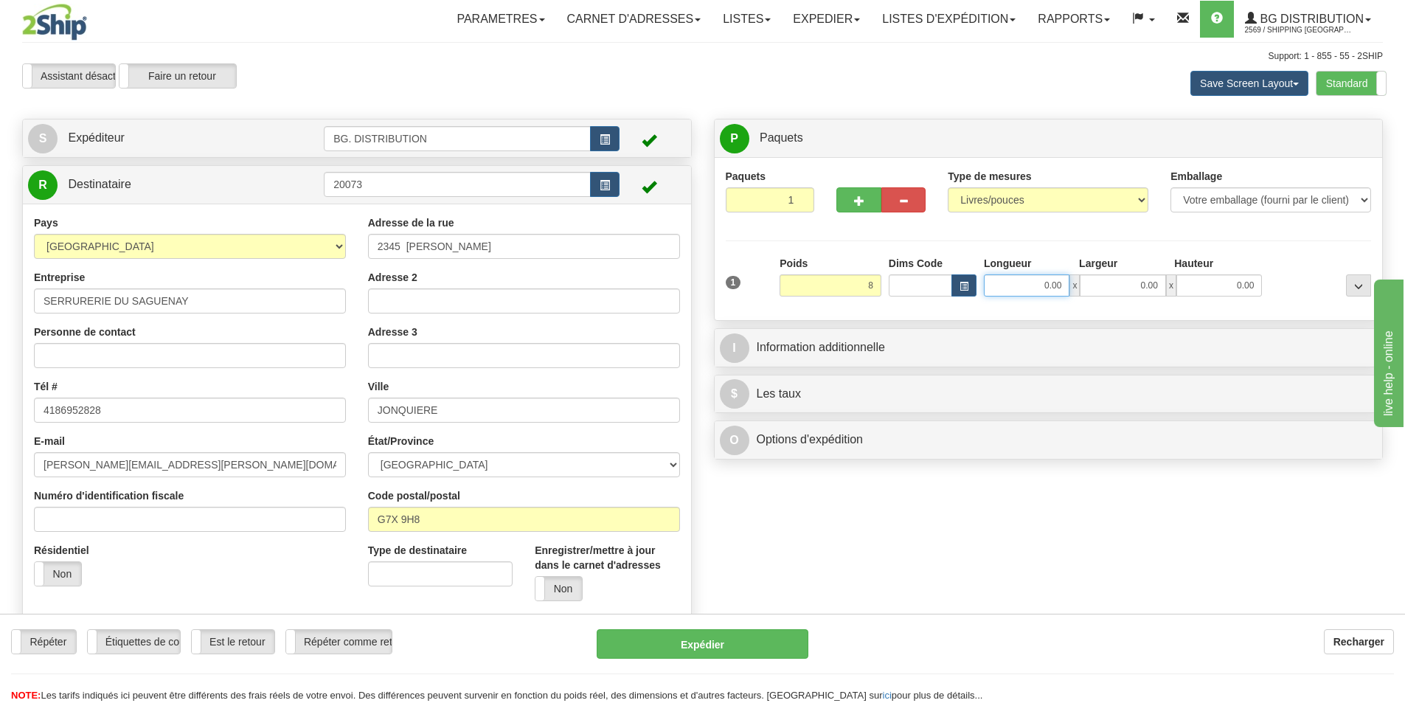
type input "8.00"
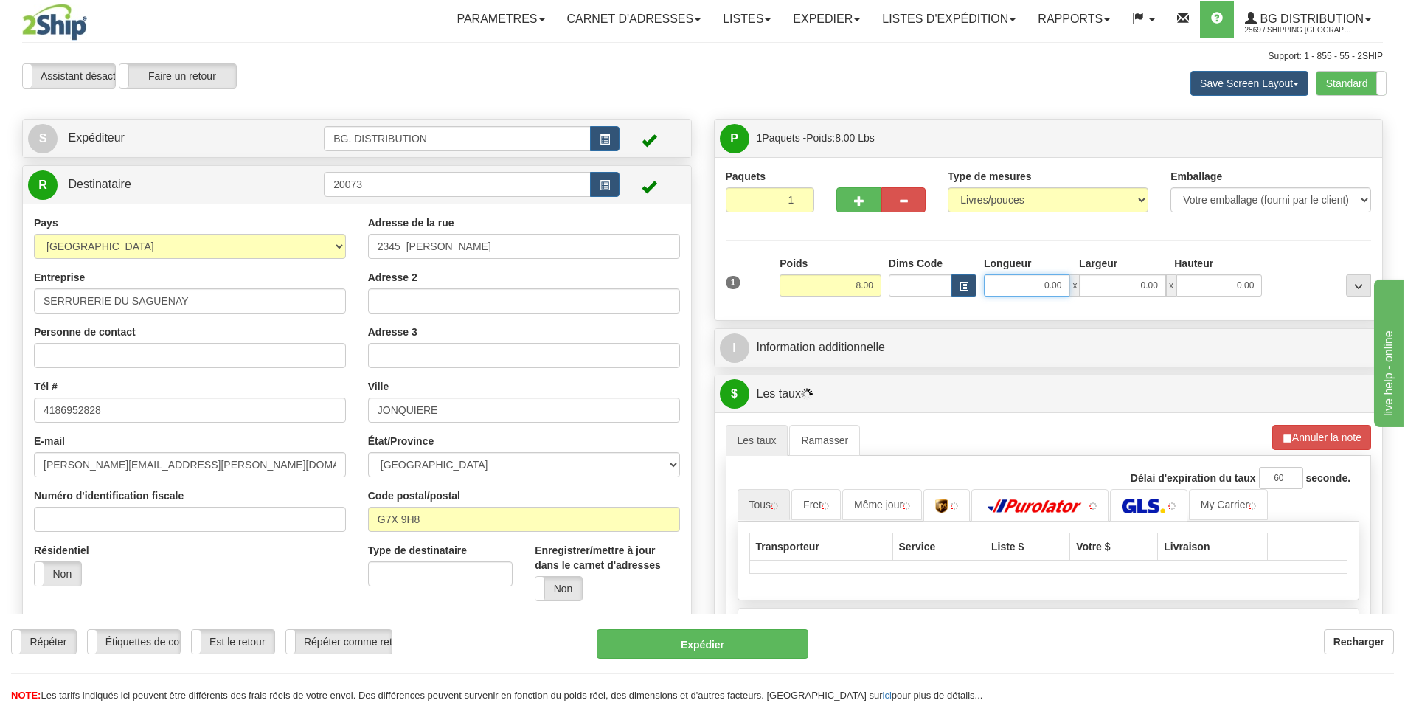
click at [995, 277] on input "0.00" at bounding box center [1027, 285] width 86 height 22
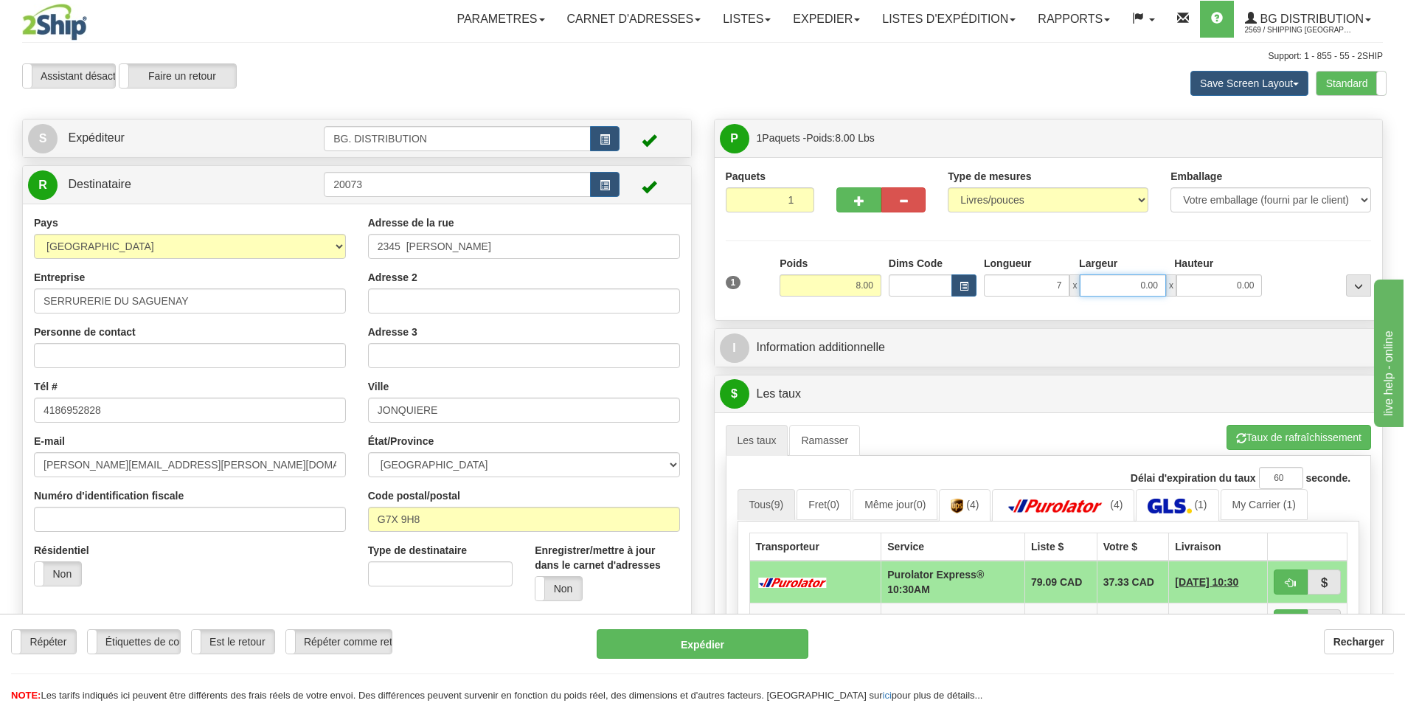
type input "7.00"
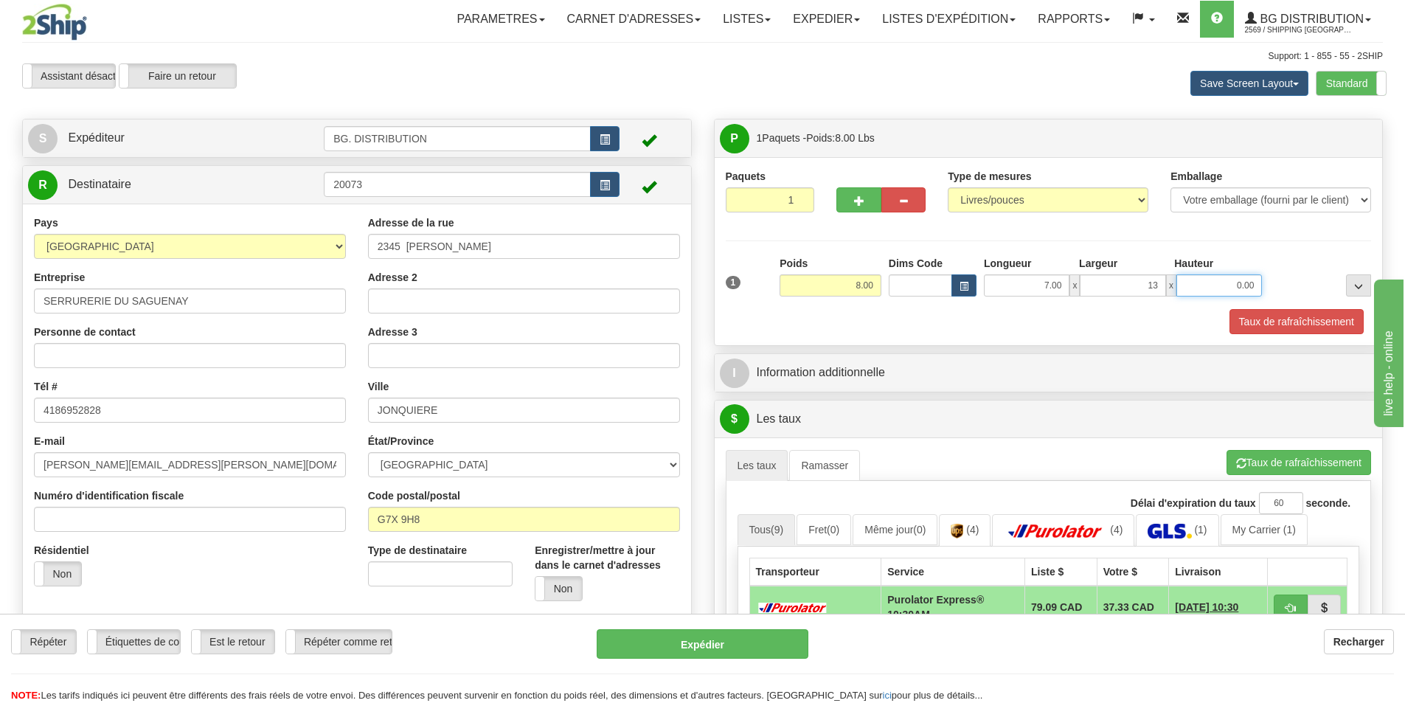
type input "13.00"
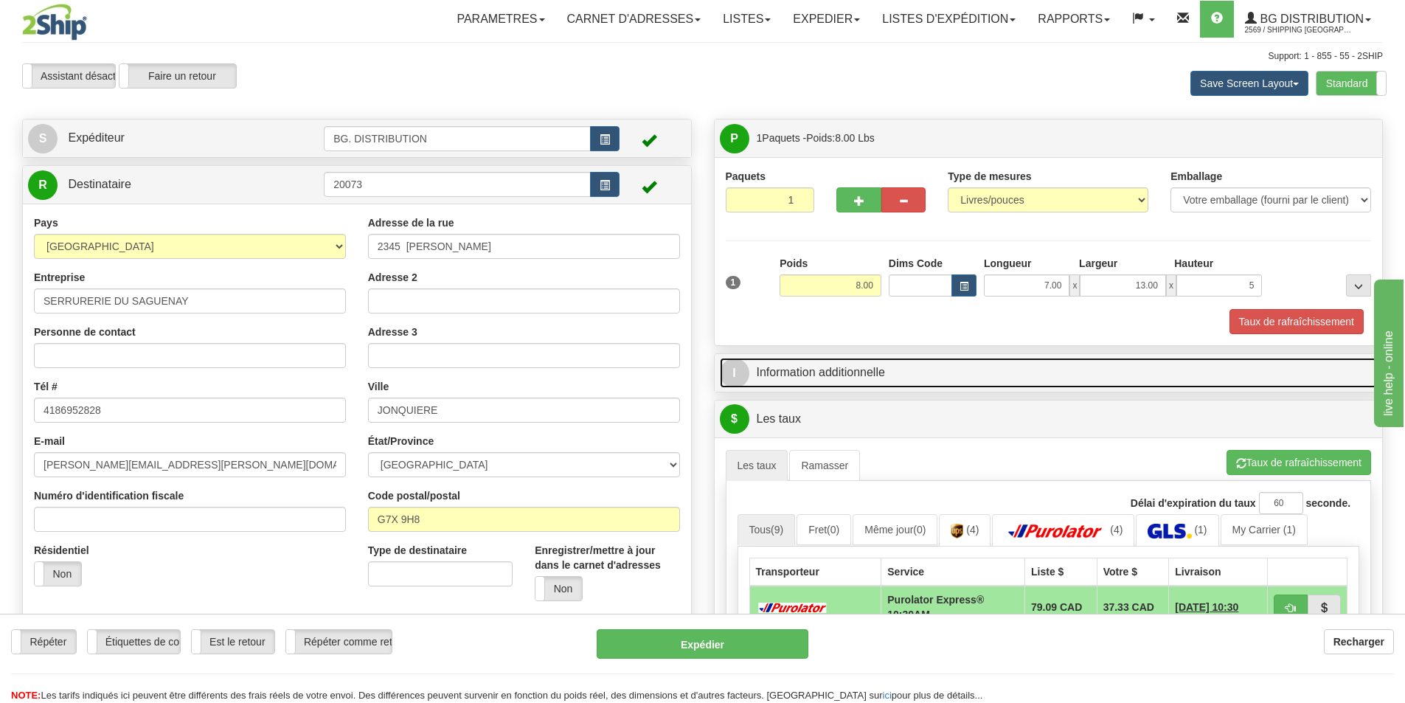
type input "5.00"
click at [926, 362] on link "I Information additionnelle" at bounding box center [1049, 373] width 658 height 30
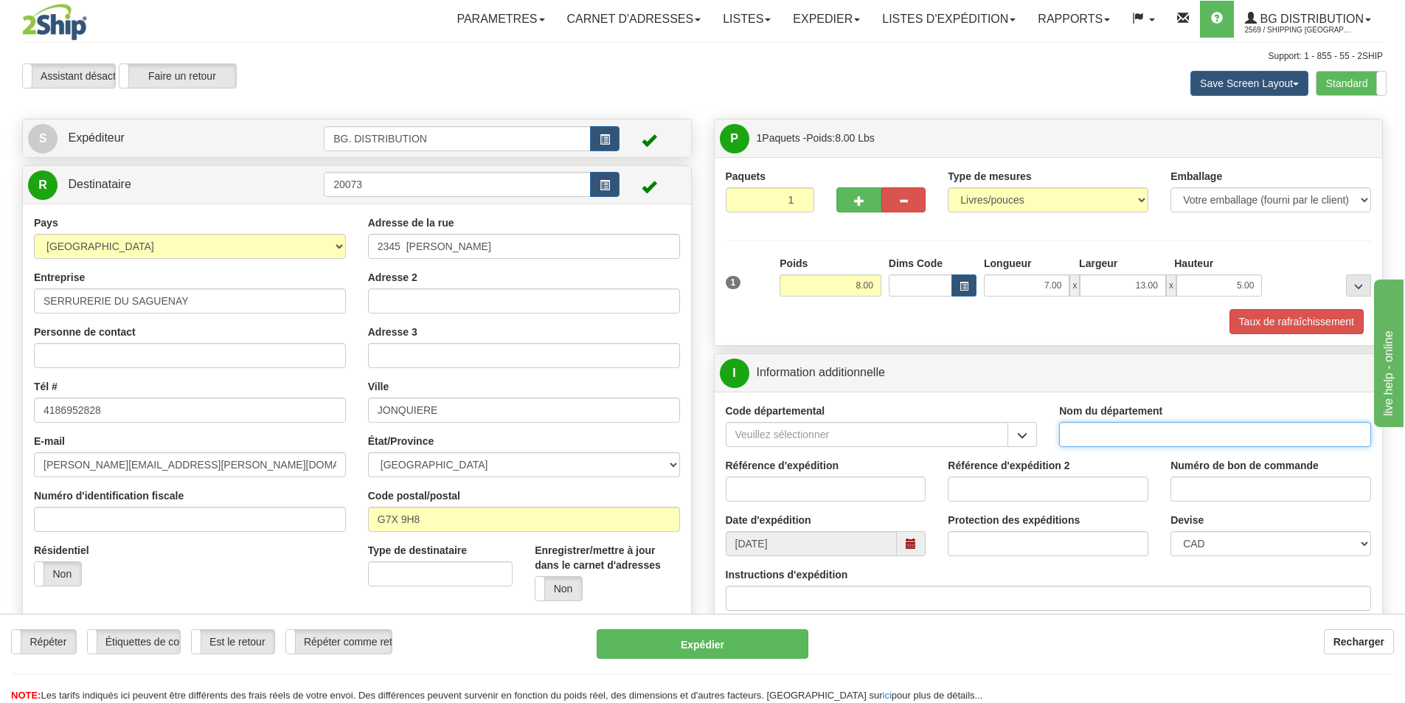
click at [1186, 435] on input "Nom du département" at bounding box center [1215, 434] width 312 height 25
type input "."
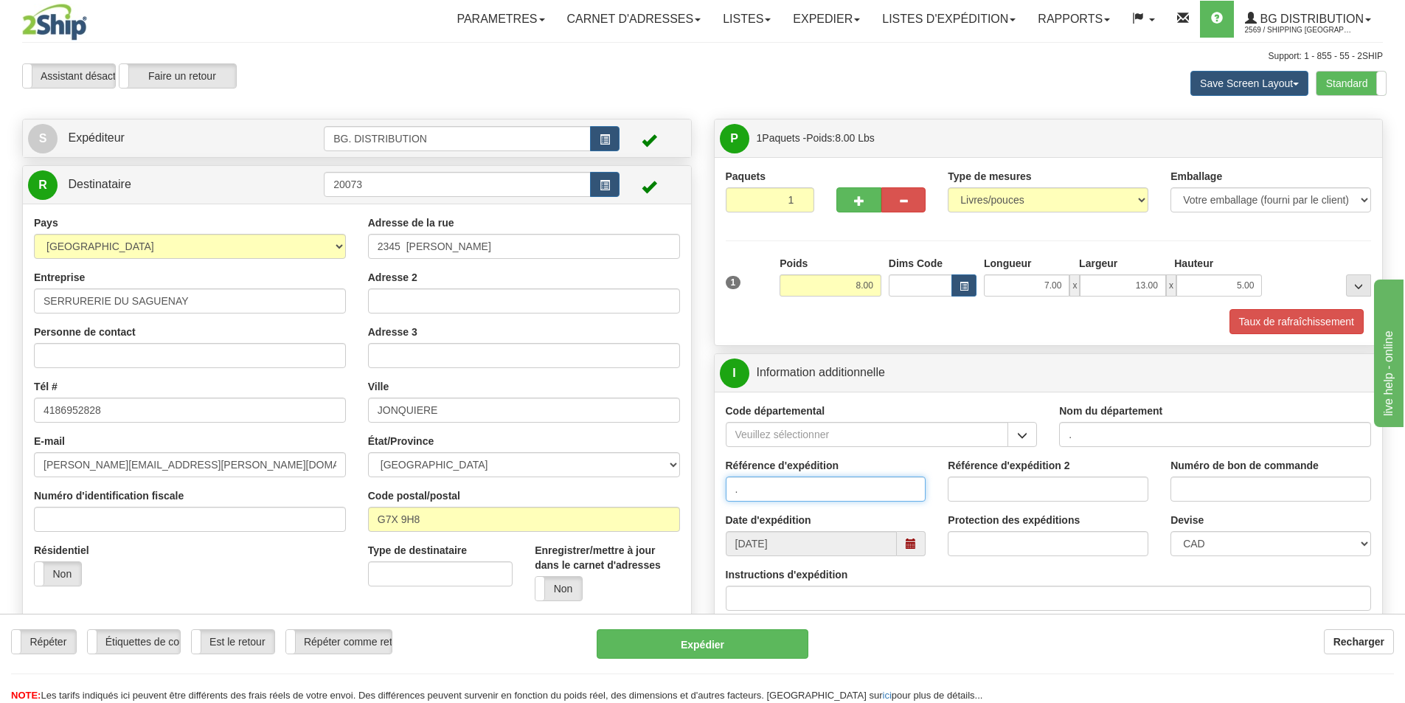
type input "."
click at [752, 589] on div "Instructions d'expédition" at bounding box center [1049, 589] width 646 height 44
click at [754, 594] on input "Instructions d'expédition" at bounding box center [1049, 598] width 646 height 25
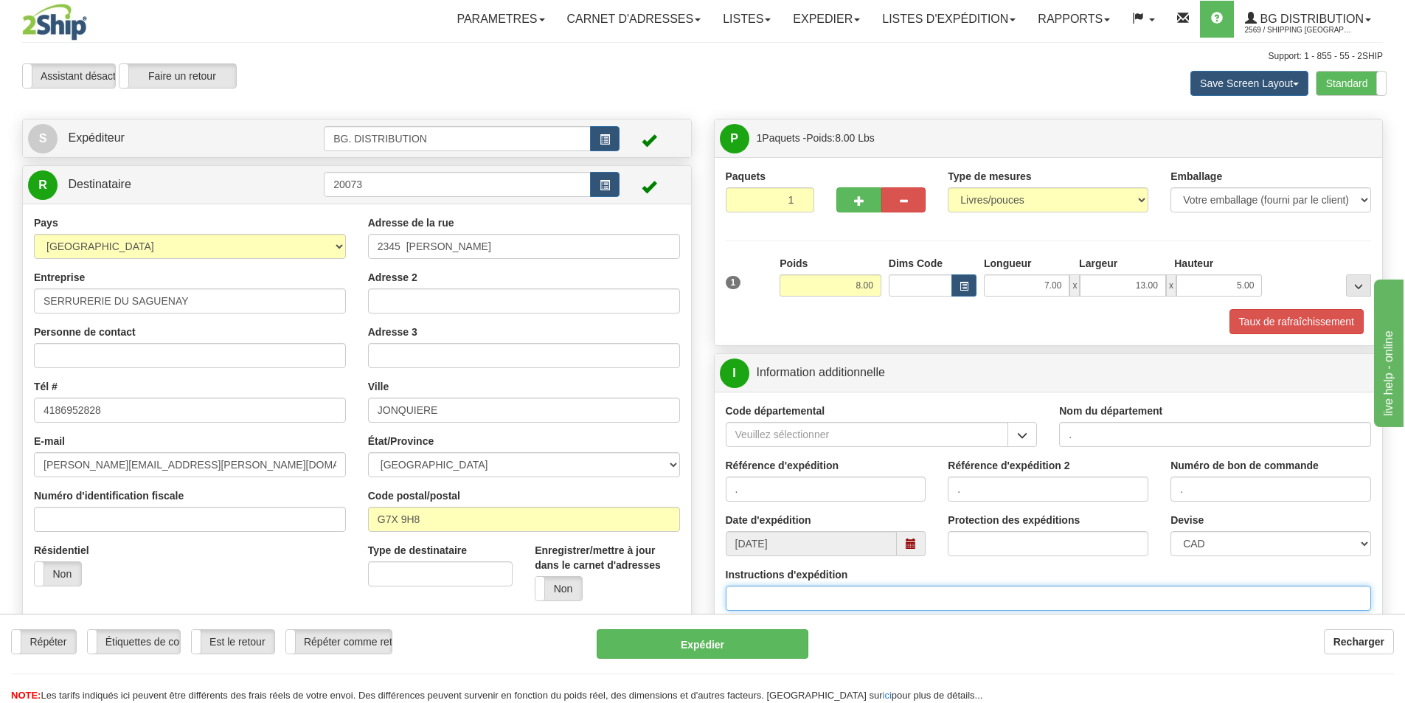
type input "E"
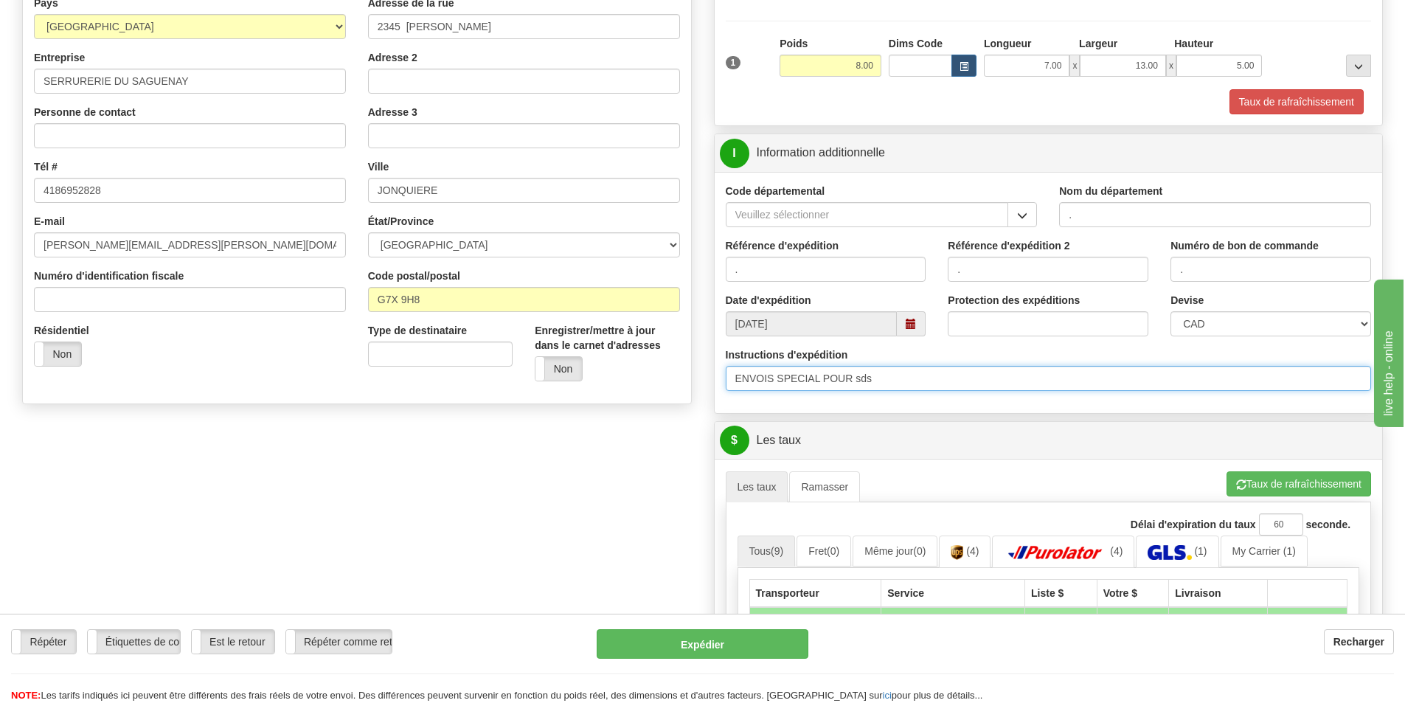
scroll to position [221, 0]
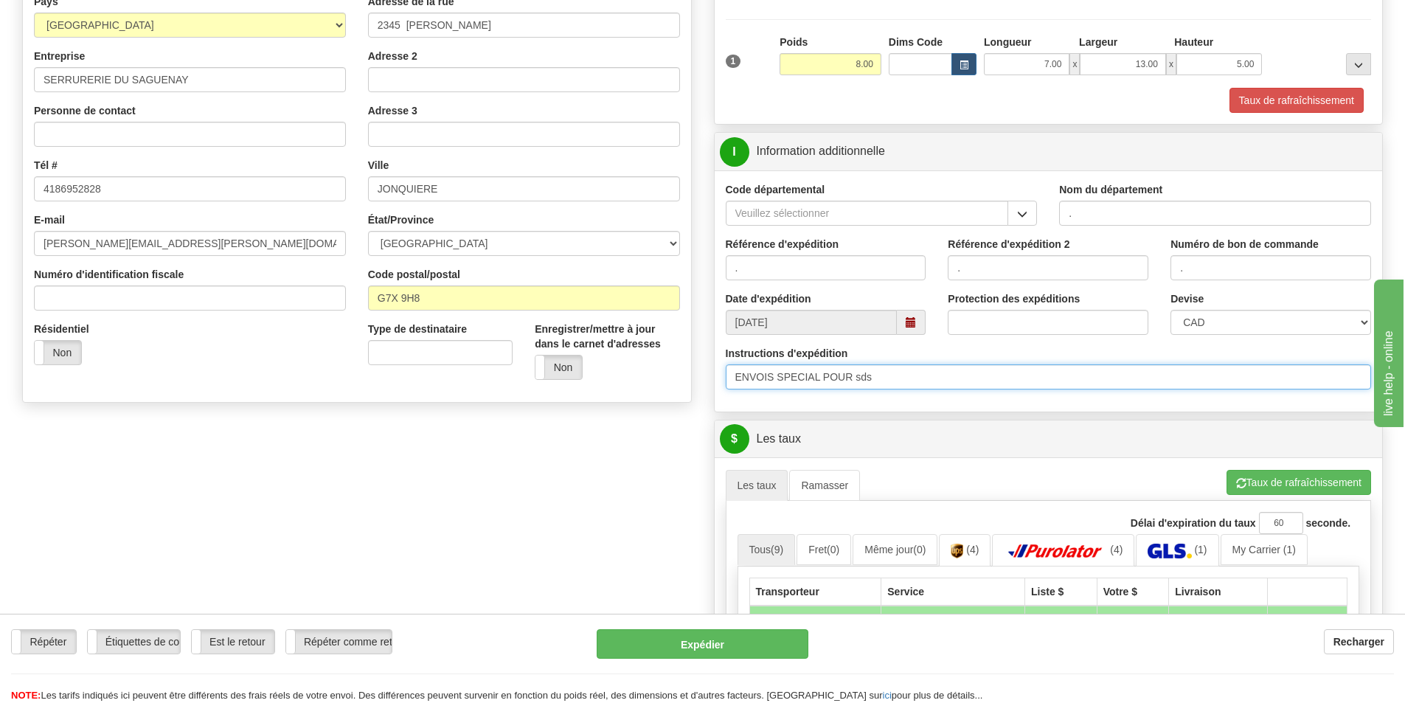
drag, startPoint x: 890, startPoint y: 376, endPoint x: 856, endPoint y: 381, distance: 34.2
click at [856, 381] on input "ENVOIS SPECIAL POUR sds" at bounding box center [1049, 376] width 646 height 25
drag, startPoint x: 820, startPoint y: 374, endPoint x: 878, endPoint y: 382, distance: 58.8
click at [878, 382] on input "ENVOIS SPECIAL POUR SDS" at bounding box center [1049, 376] width 646 height 25
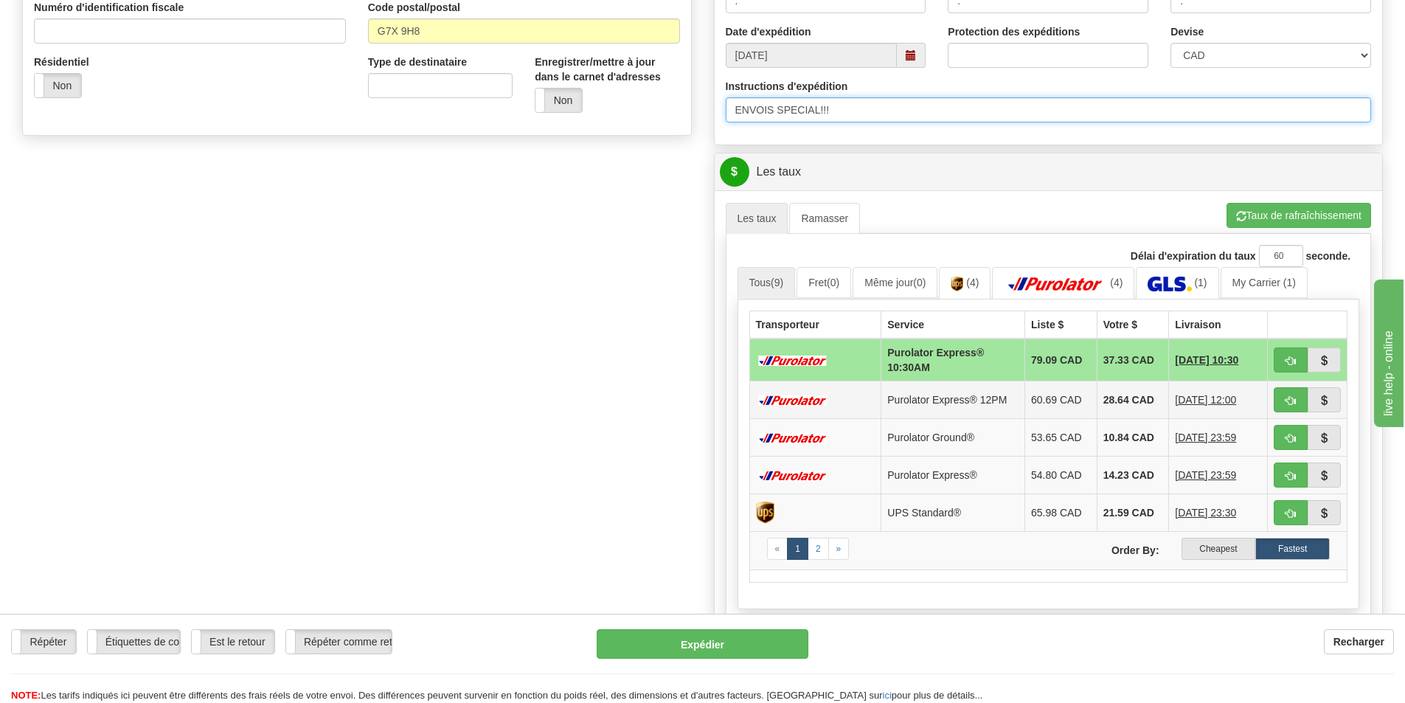
scroll to position [516, 0]
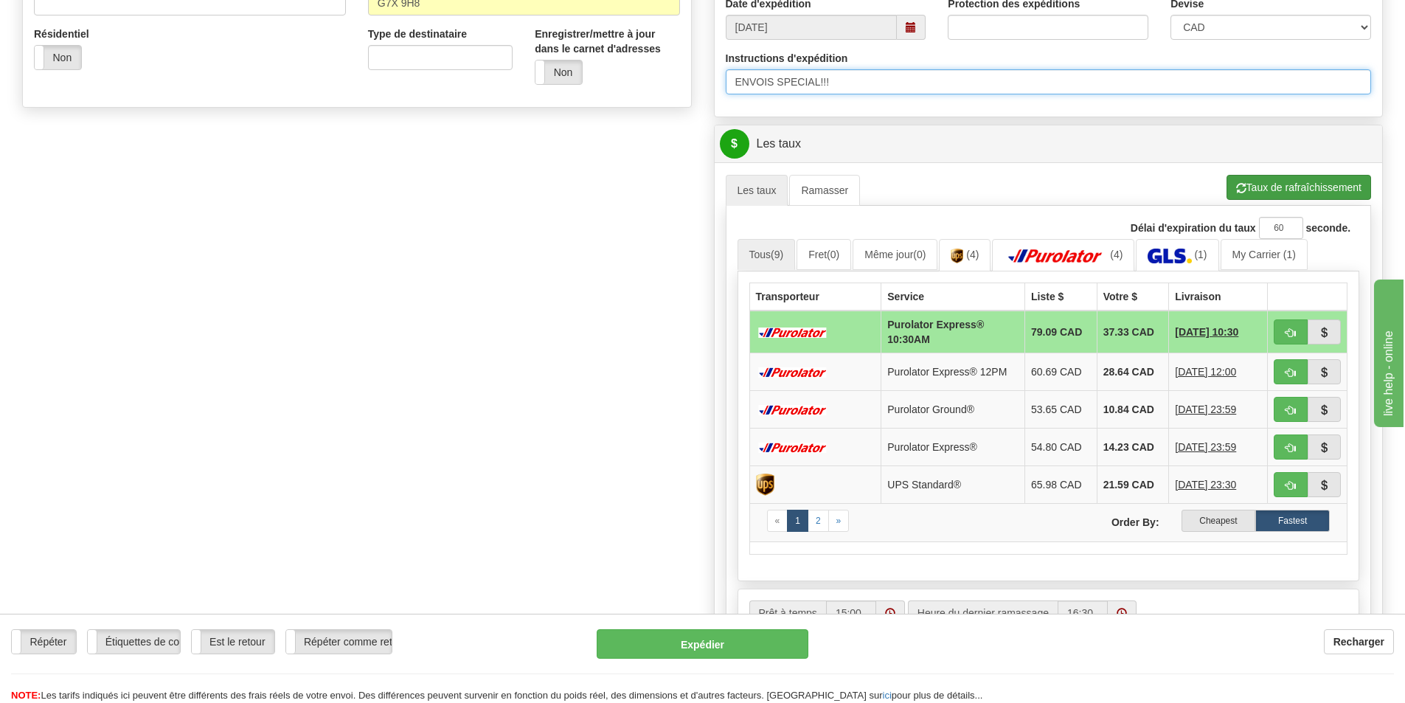
type input "ENVOIS SPECIAL!!!"
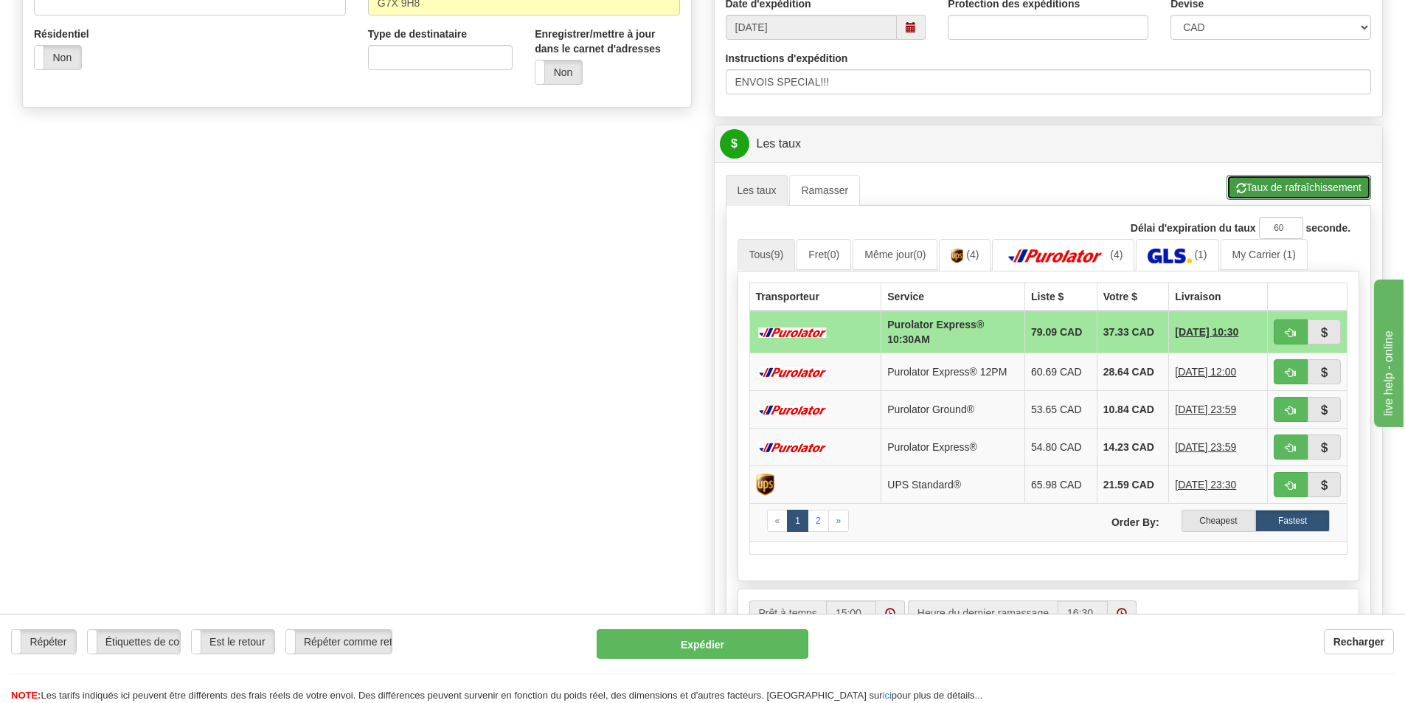
click at [1270, 190] on button "Taux de rafraîchissement" at bounding box center [1299, 187] width 145 height 25
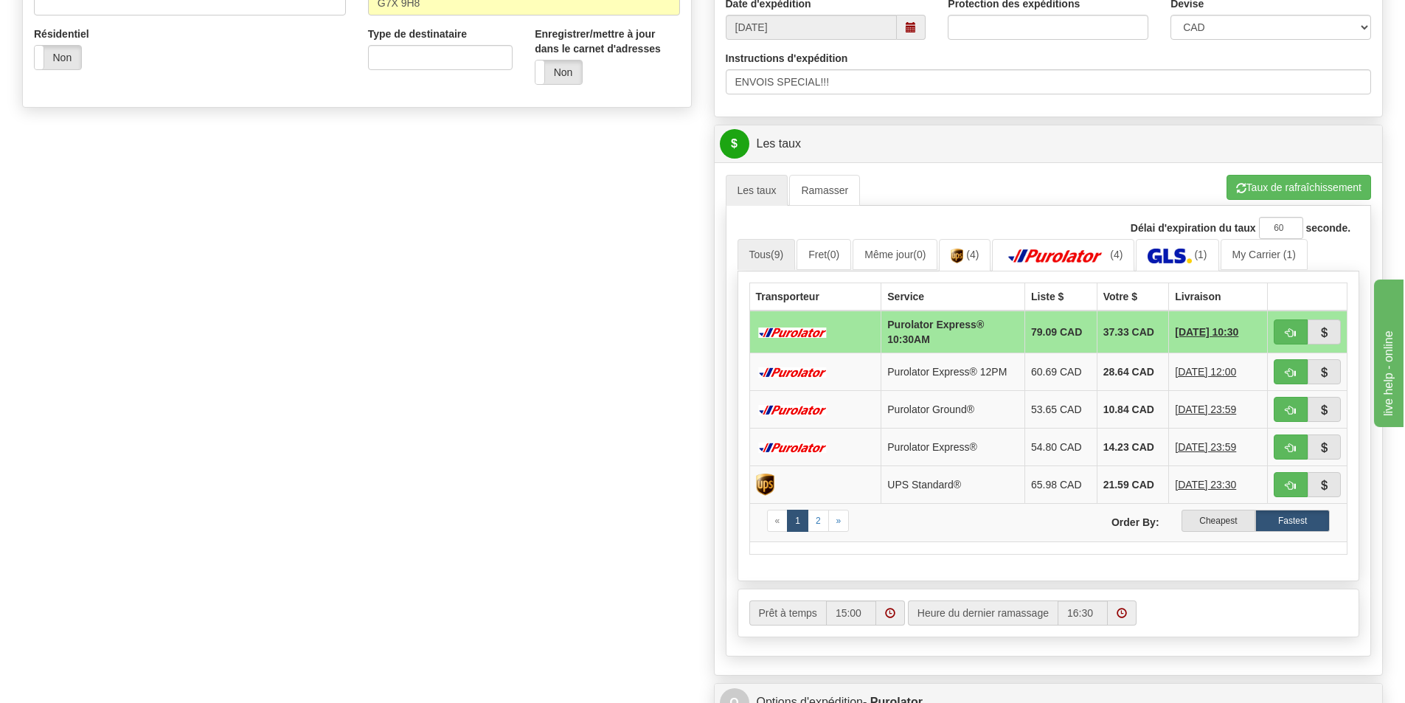
click at [1212, 521] on label "Cheapest" at bounding box center [1219, 521] width 75 height 22
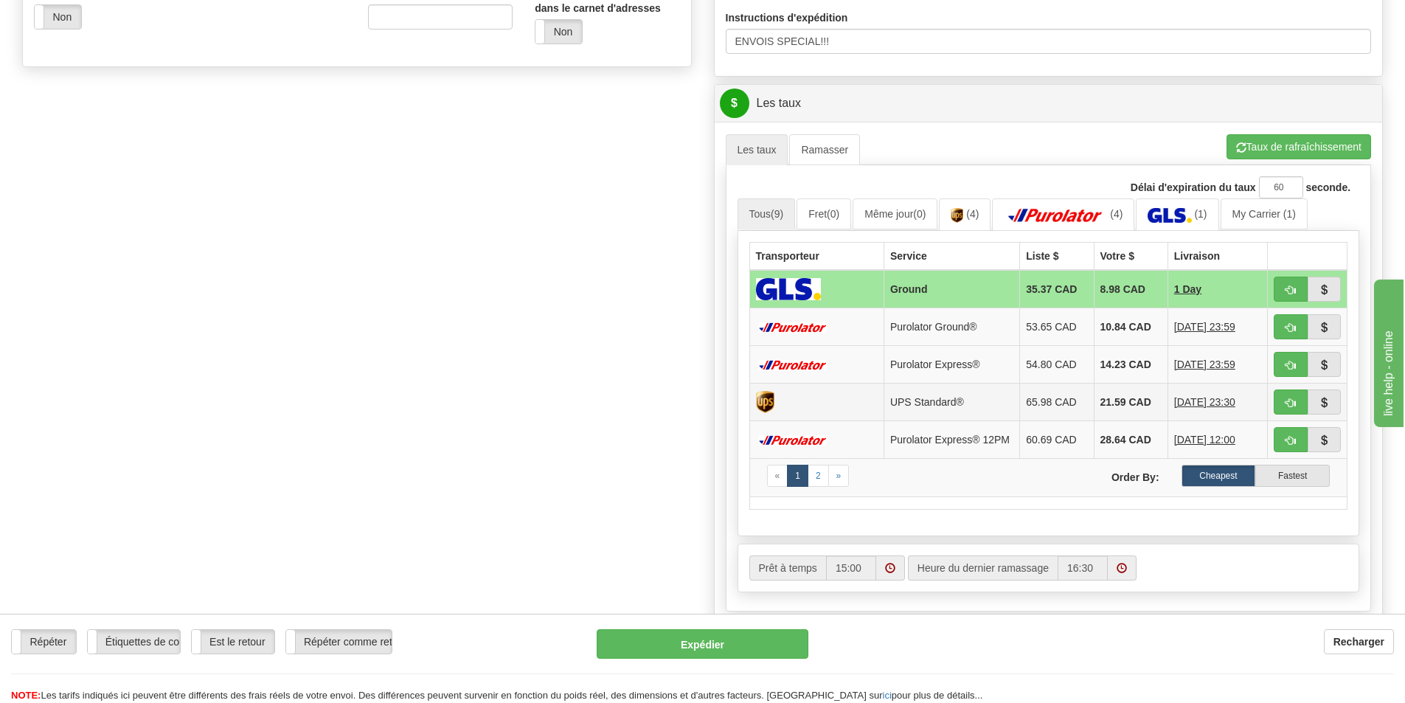
scroll to position [590, 0]
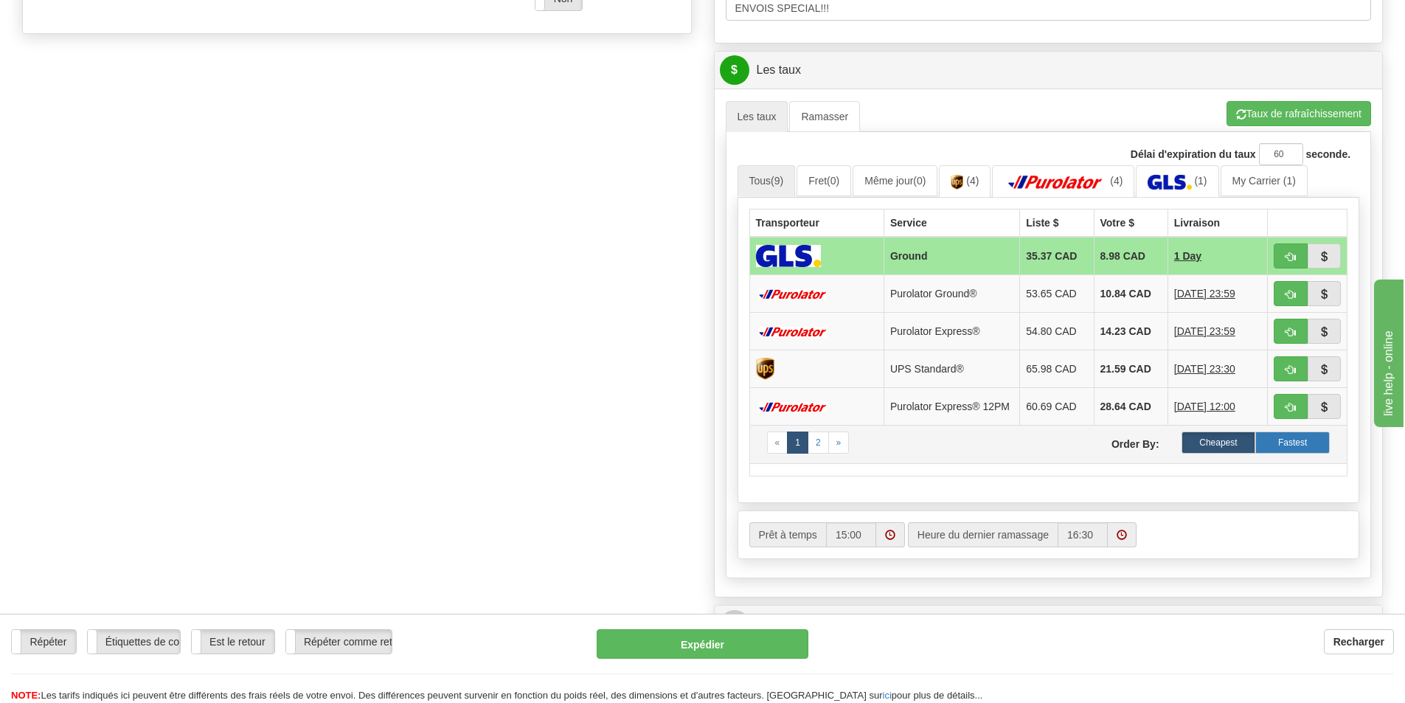
click at [1282, 442] on label "Fastest" at bounding box center [1293, 443] width 75 height 22
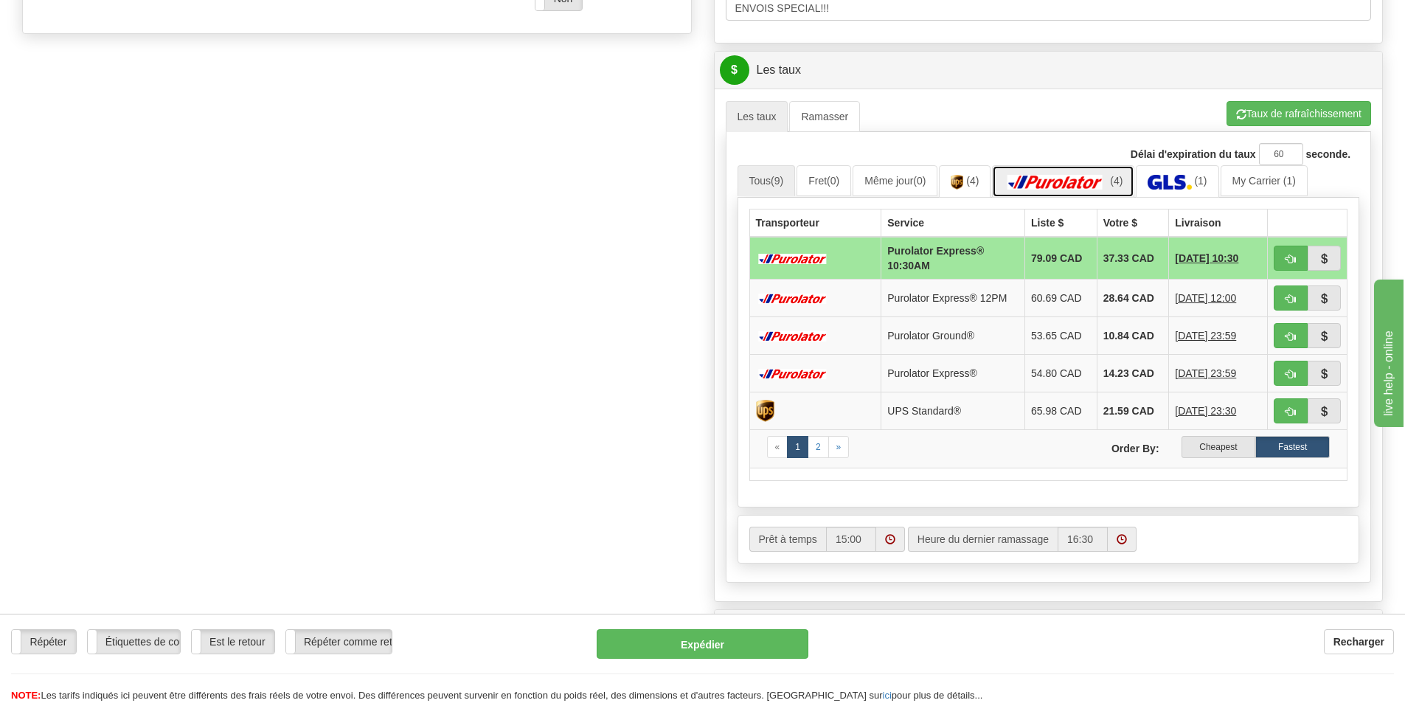
click at [1053, 179] on img at bounding box center [1055, 182] width 103 height 15
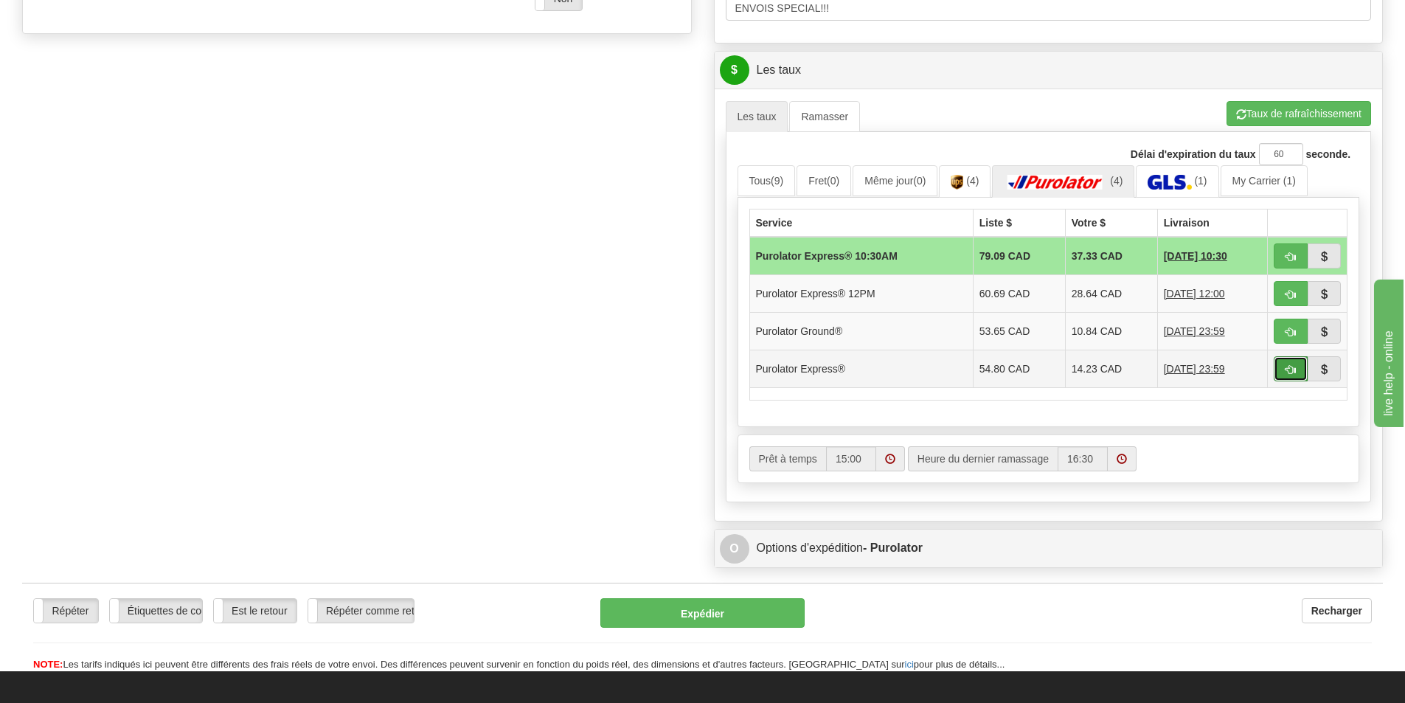
click at [1286, 369] on span "button" at bounding box center [1291, 370] width 10 height 10
type input "202"
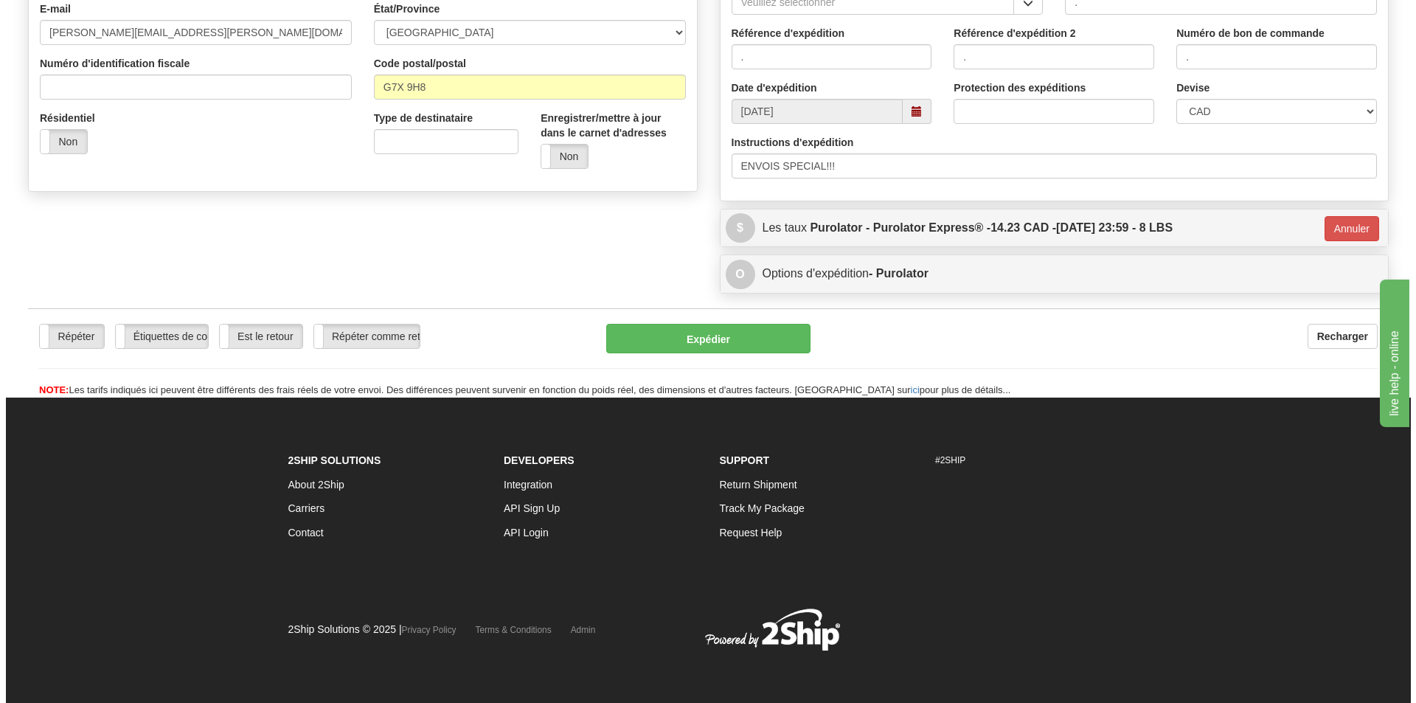
scroll to position [433, 0]
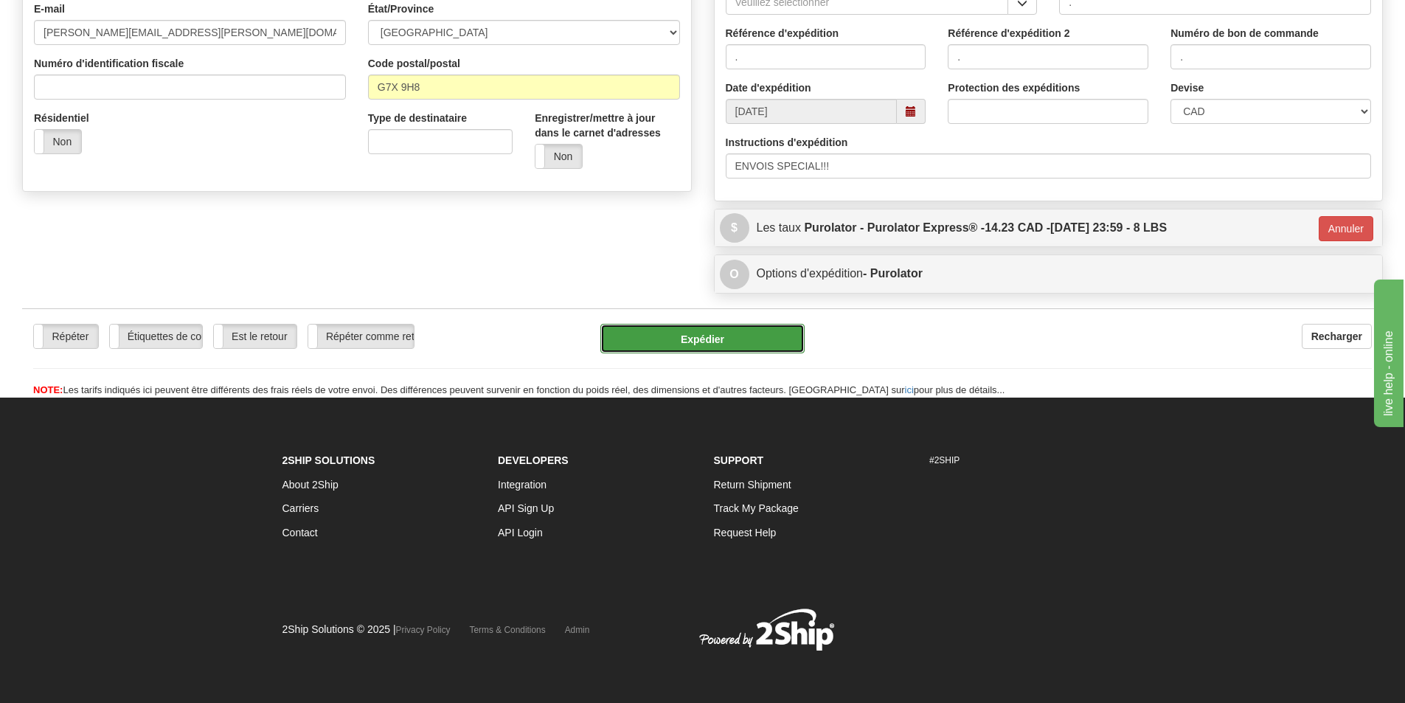
click at [704, 339] on button "Expédier" at bounding box center [702, 339] width 204 height 30
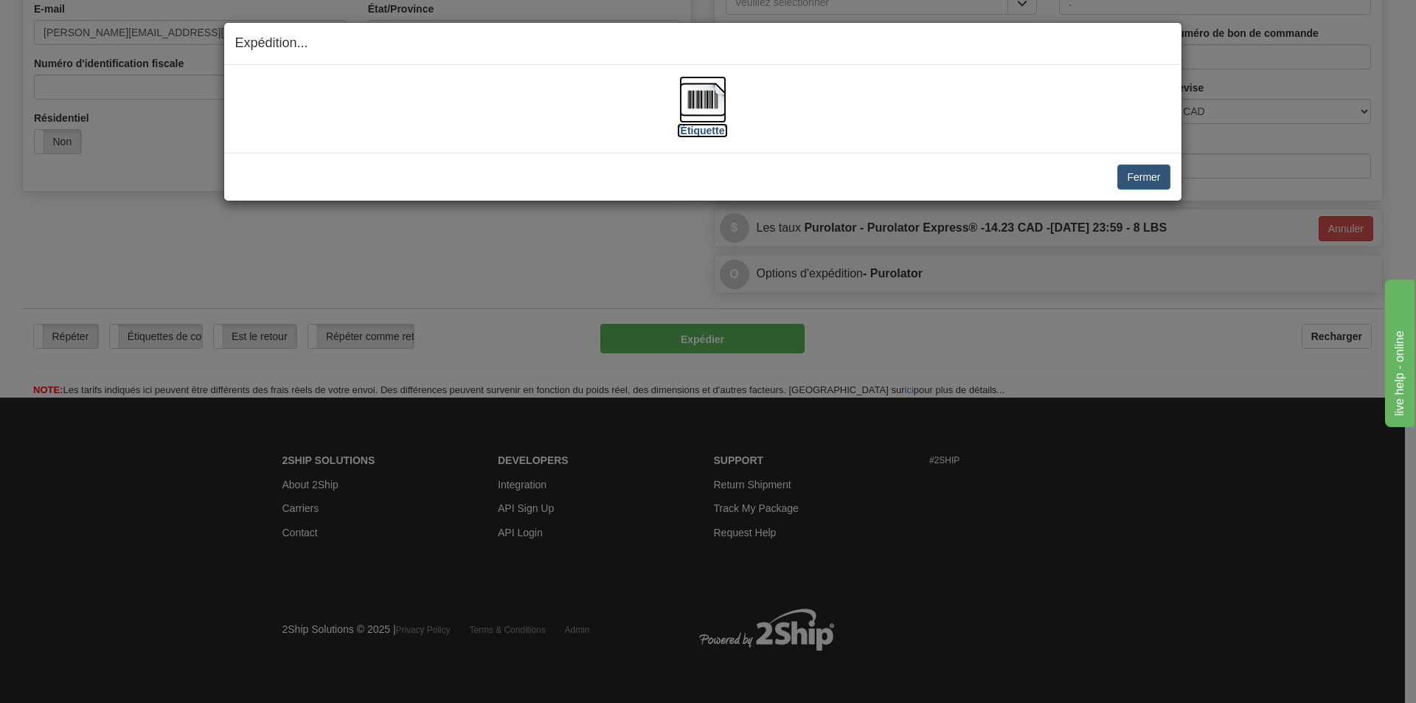
click at [703, 88] on img at bounding box center [702, 99] width 47 height 47
